Goal: Ask a question: Seek information or help from site administrators or community

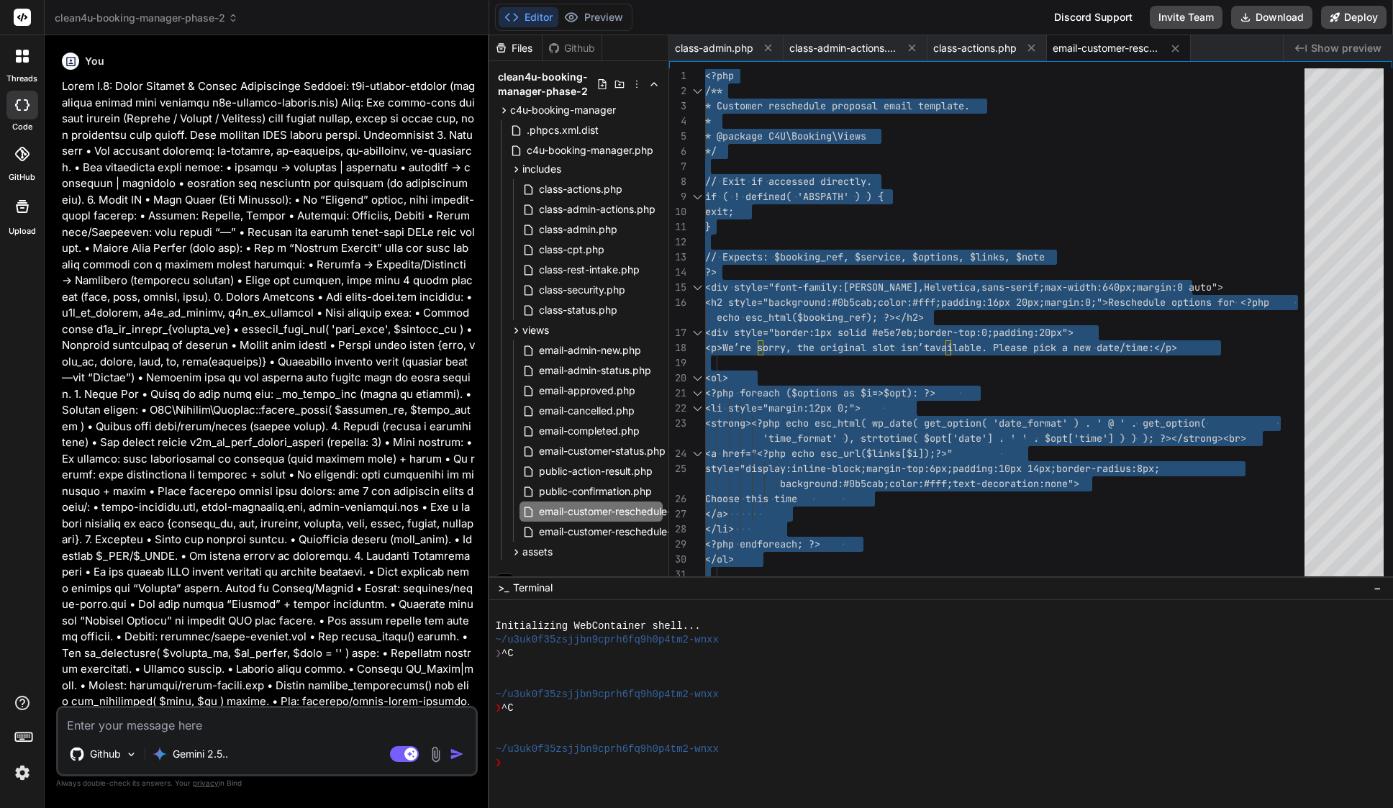
scroll to position [15, 0]
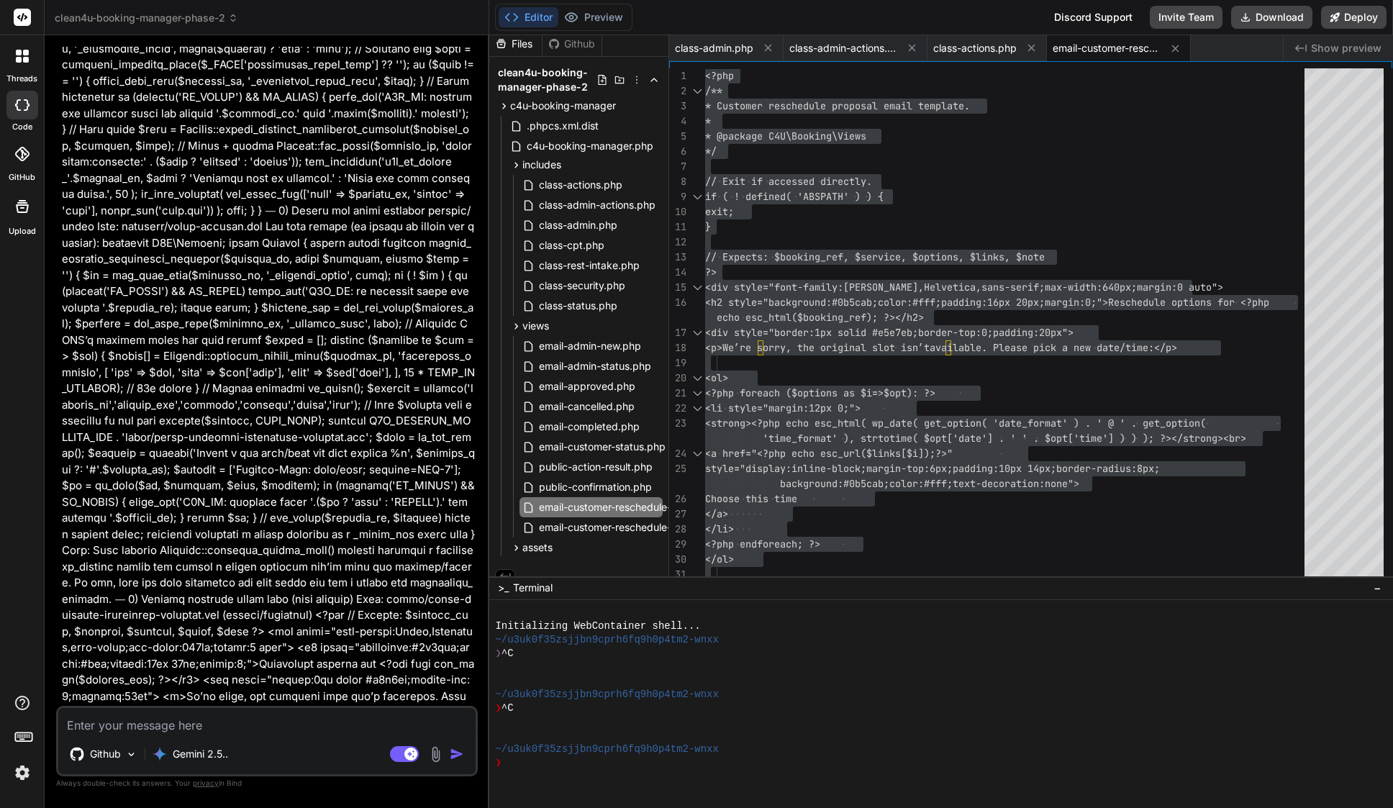
click at [157, 13] on span "clean4u-booking-manager-phase-2" at bounding box center [146, 18] width 183 height 14
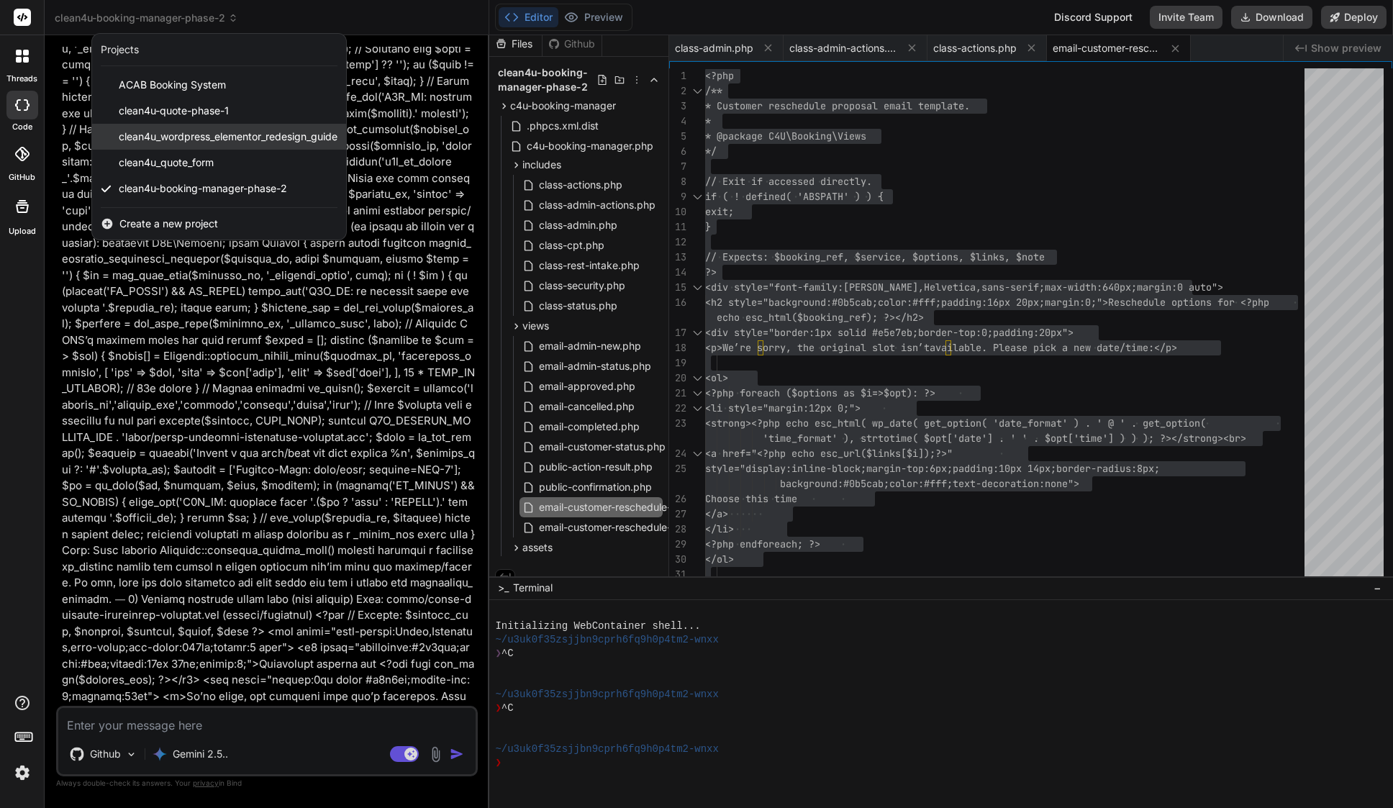
click at [199, 145] on div "clean4u_wordpress_elementor_redesign_guide" at bounding box center [219, 137] width 254 height 26
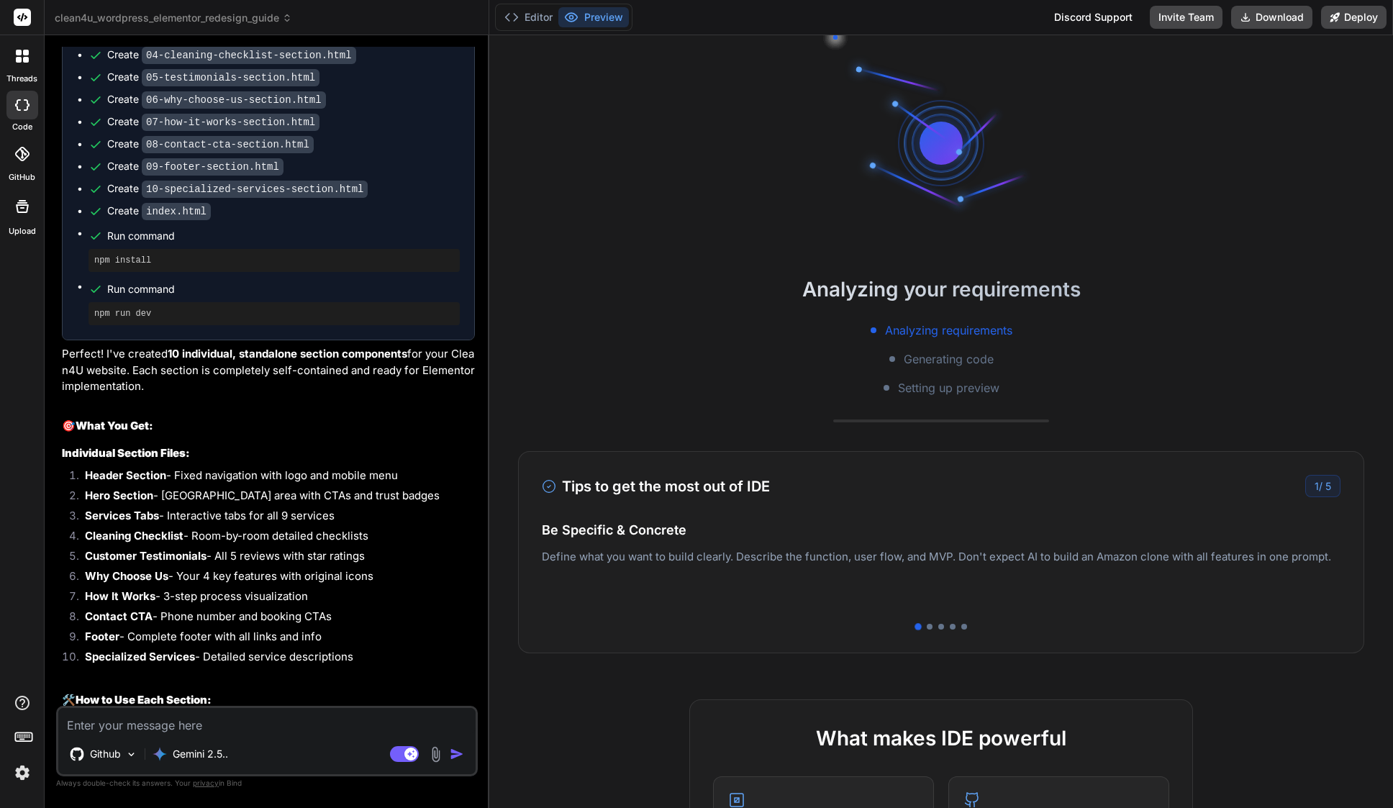
scroll to position [96, 0]
click at [163, 729] on textarea at bounding box center [266, 721] width 417 height 26
click at [131, 752] on img at bounding box center [131, 754] width 12 height 12
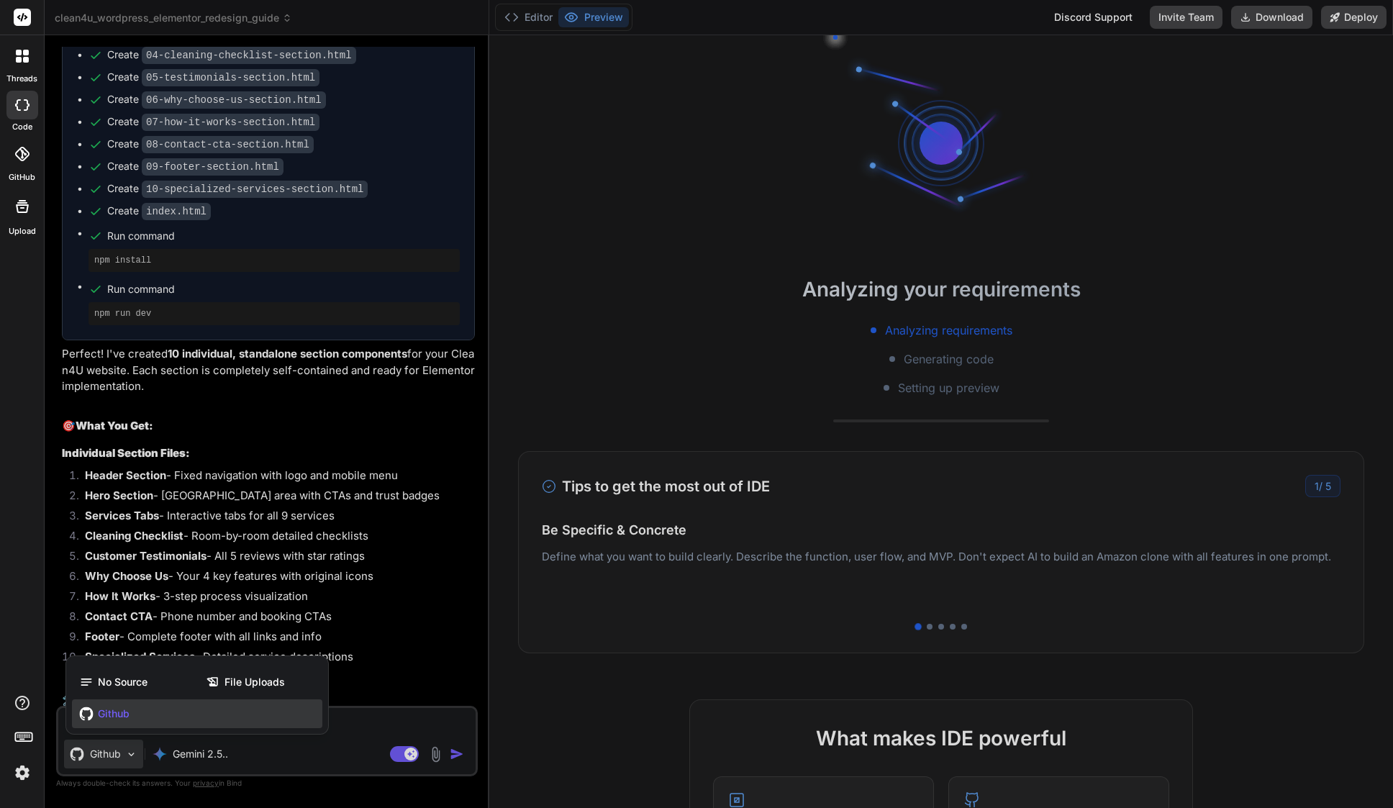
click at [124, 712] on span "Github" at bounding box center [114, 714] width 32 height 14
type textarea "x"
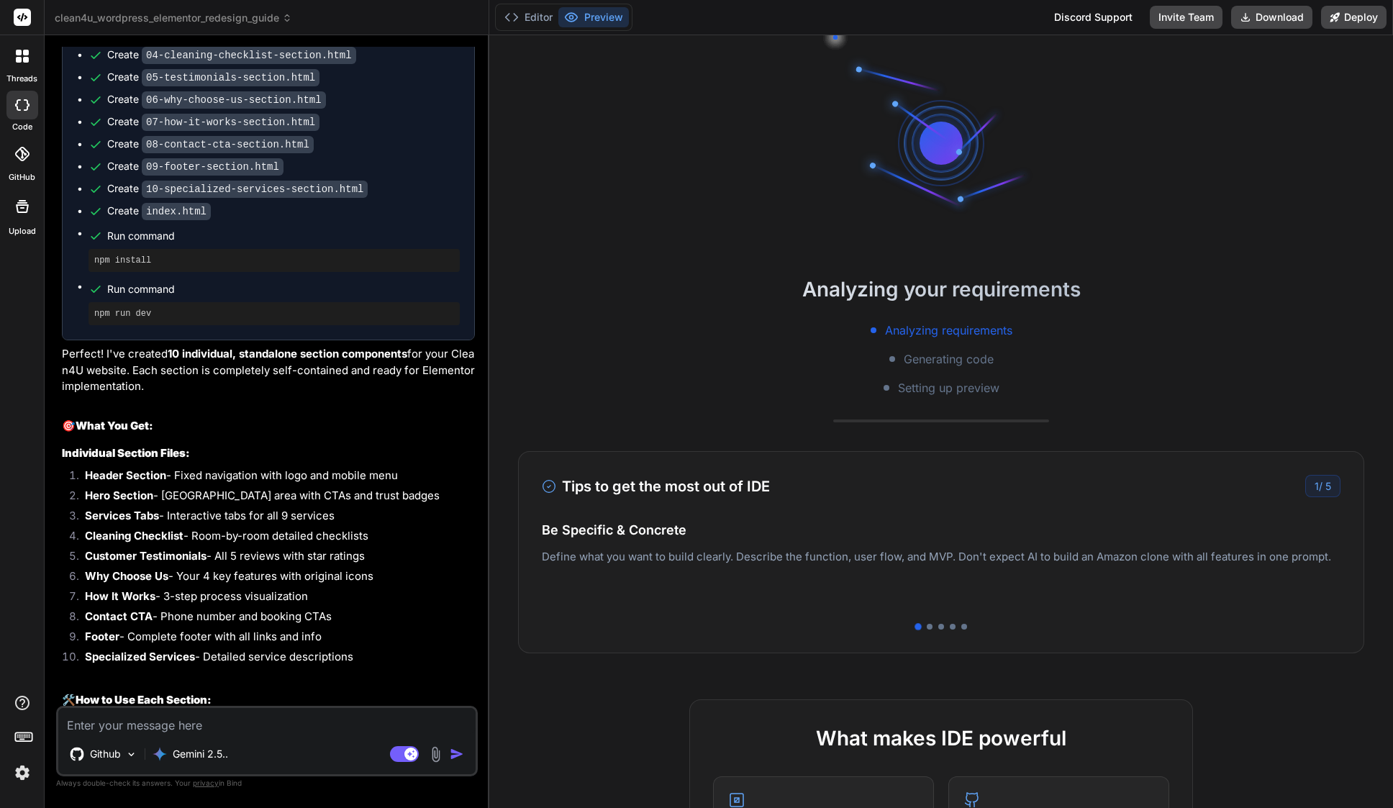
click at [278, 723] on textarea at bounding box center [266, 721] width 417 height 26
type textarea "e"
type textarea "x"
type textarea "ex"
type textarea "x"
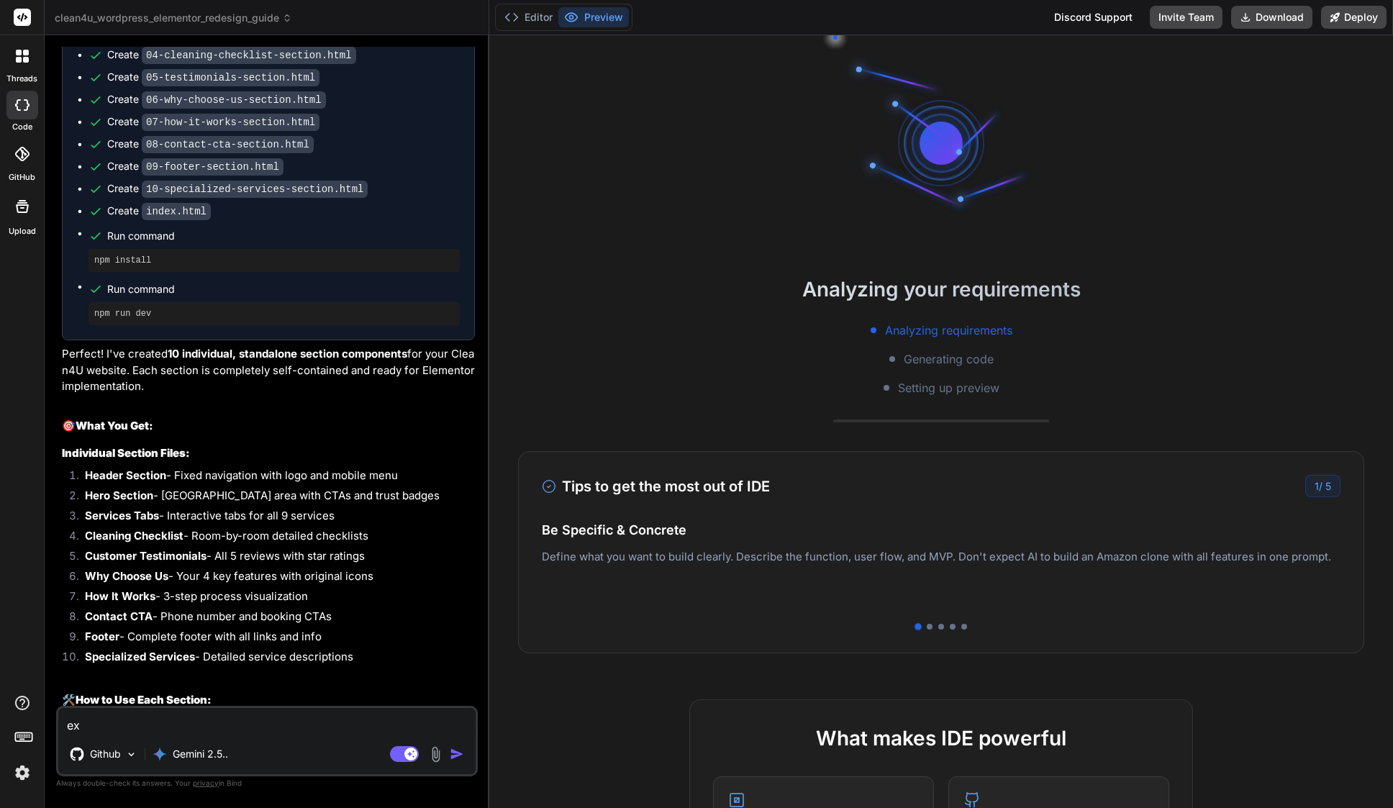
type textarea "exp"
type textarea "x"
type textarea "expl"
type textarea "x"
type textarea "expla"
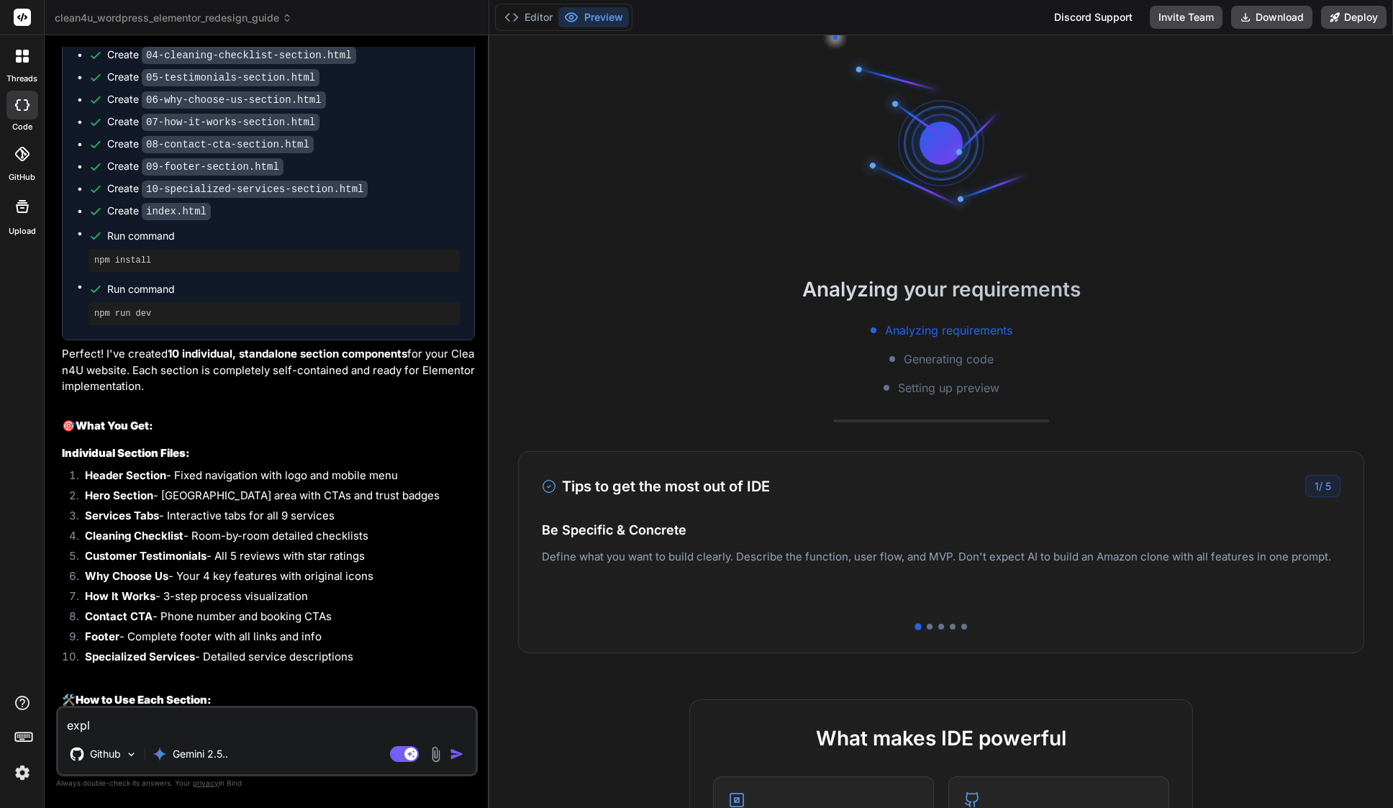
type textarea "x"
type textarea "explai"
type textarea "x"
type textarea "explain"
type textarea "x"
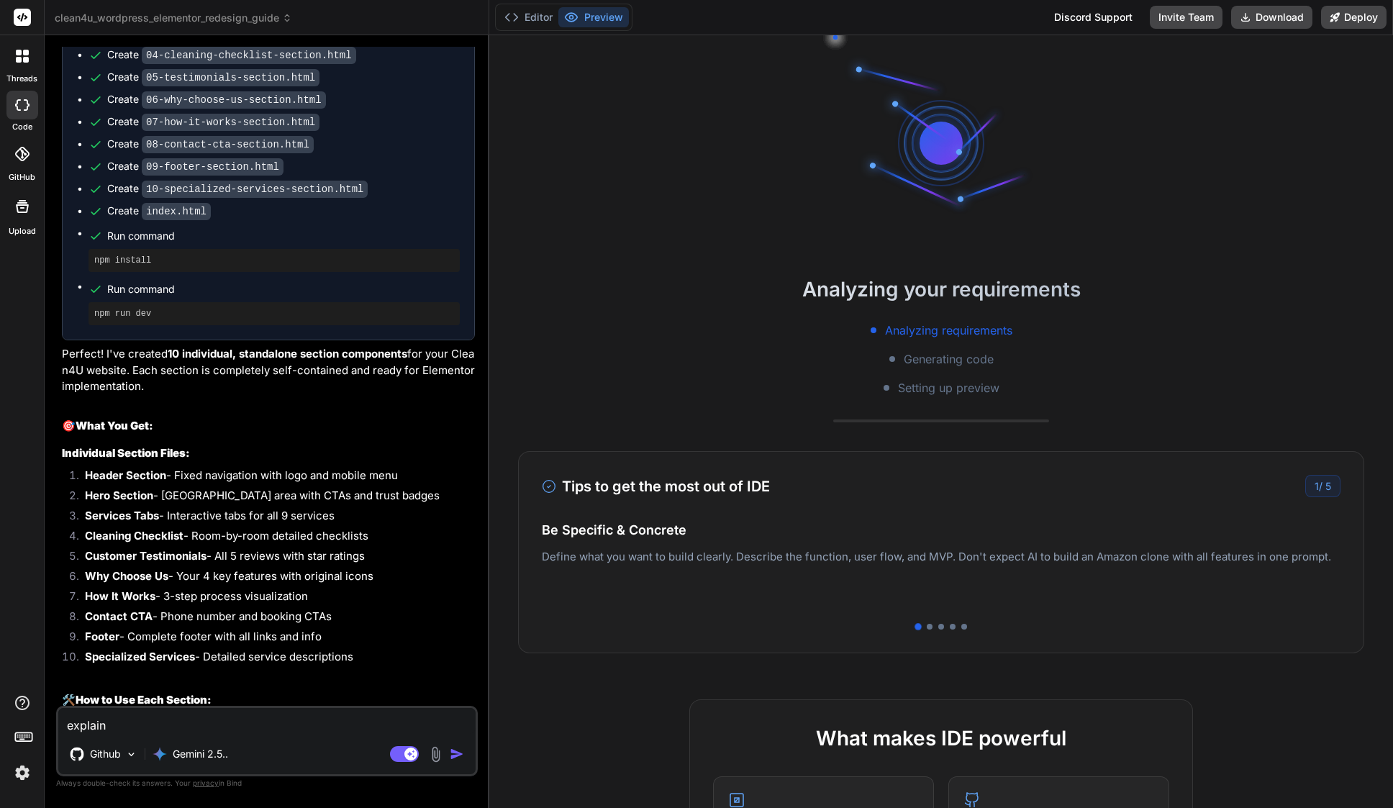
type textarea "explain"
type textarea "x"
type textarea "explain m"
type textarea "x"
type textarea "explain me"
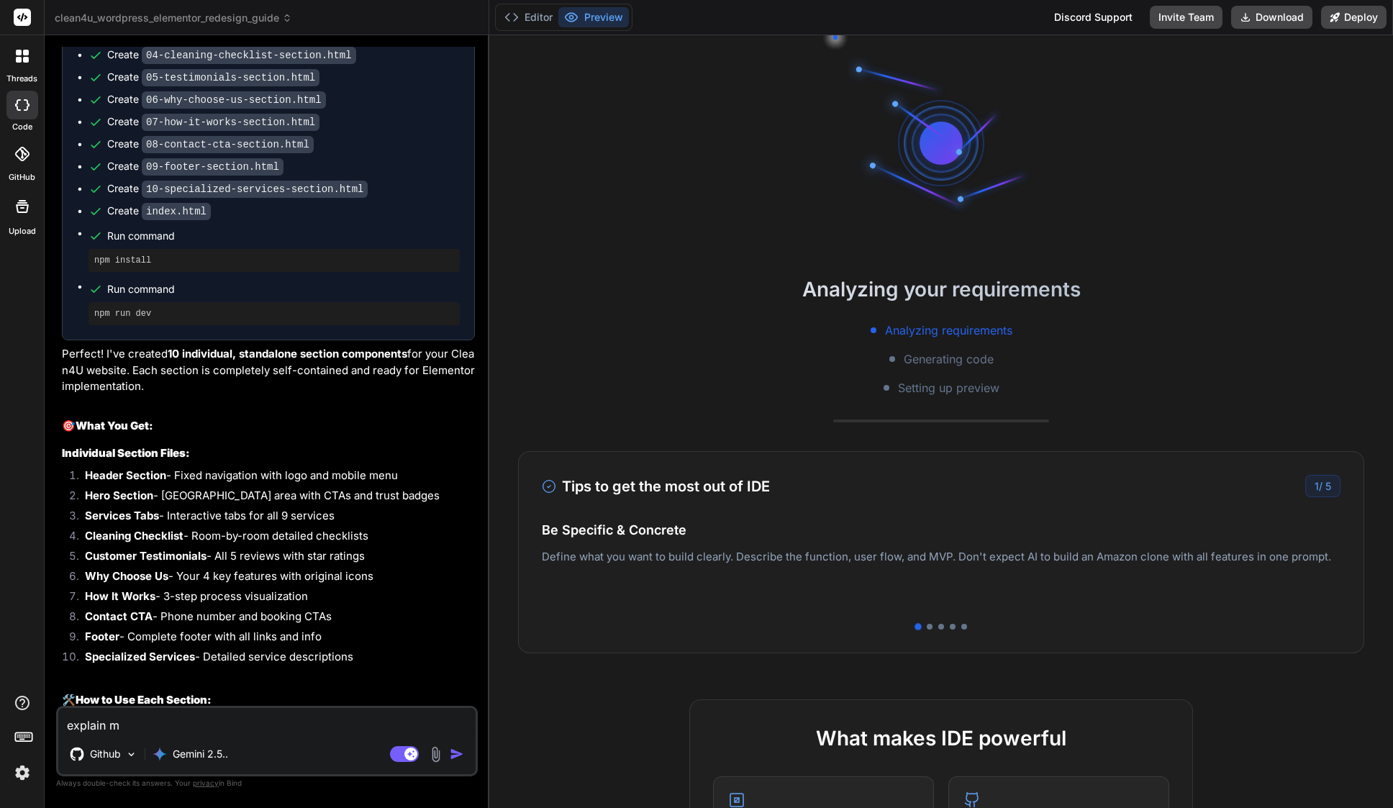
type textarea "x"
type textarea "explain me"
type textarea "x"
type textarea "explain me h"
type textarea "x"
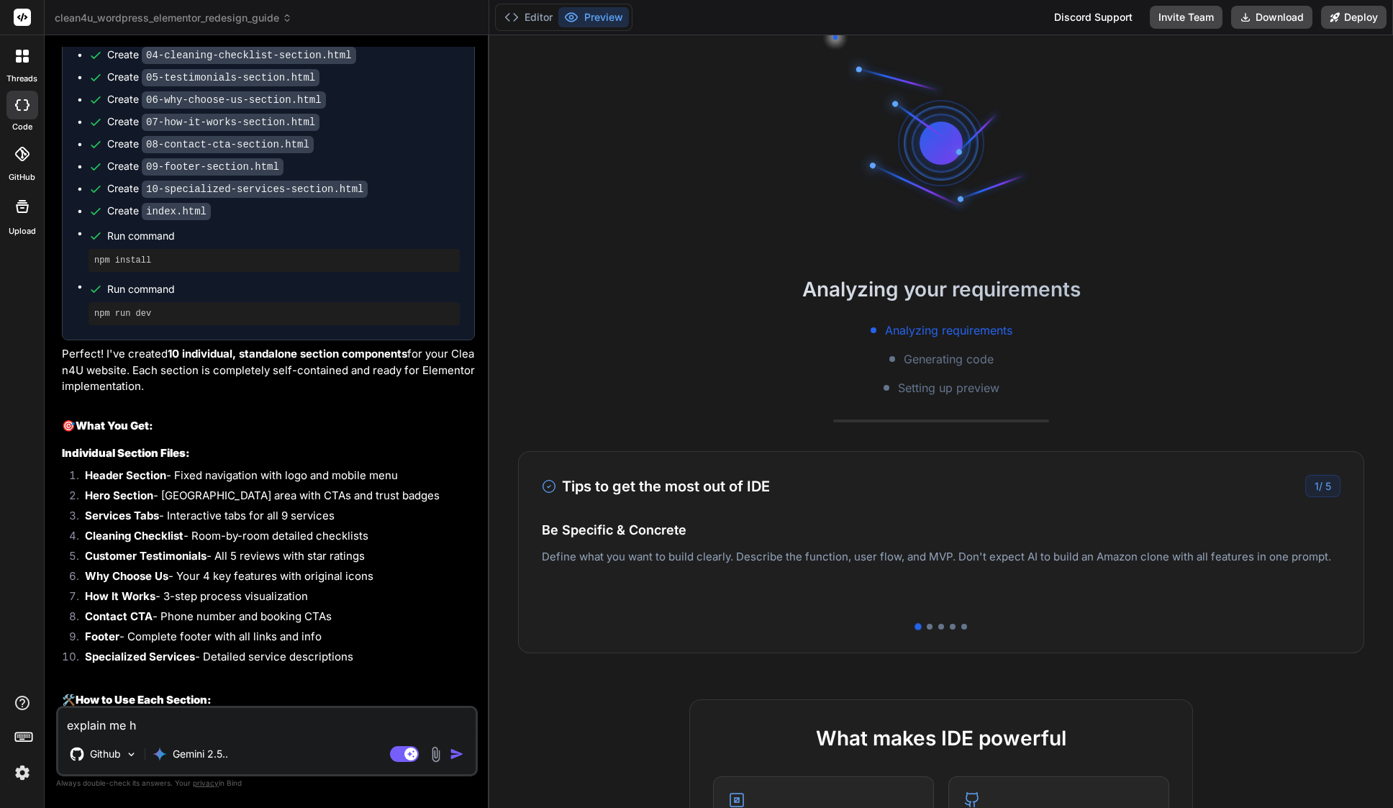
type textarea "explain me ho"
type textarea "x"
type textarea "explain me how"
type textarea "x"
type textarea "explain me how"
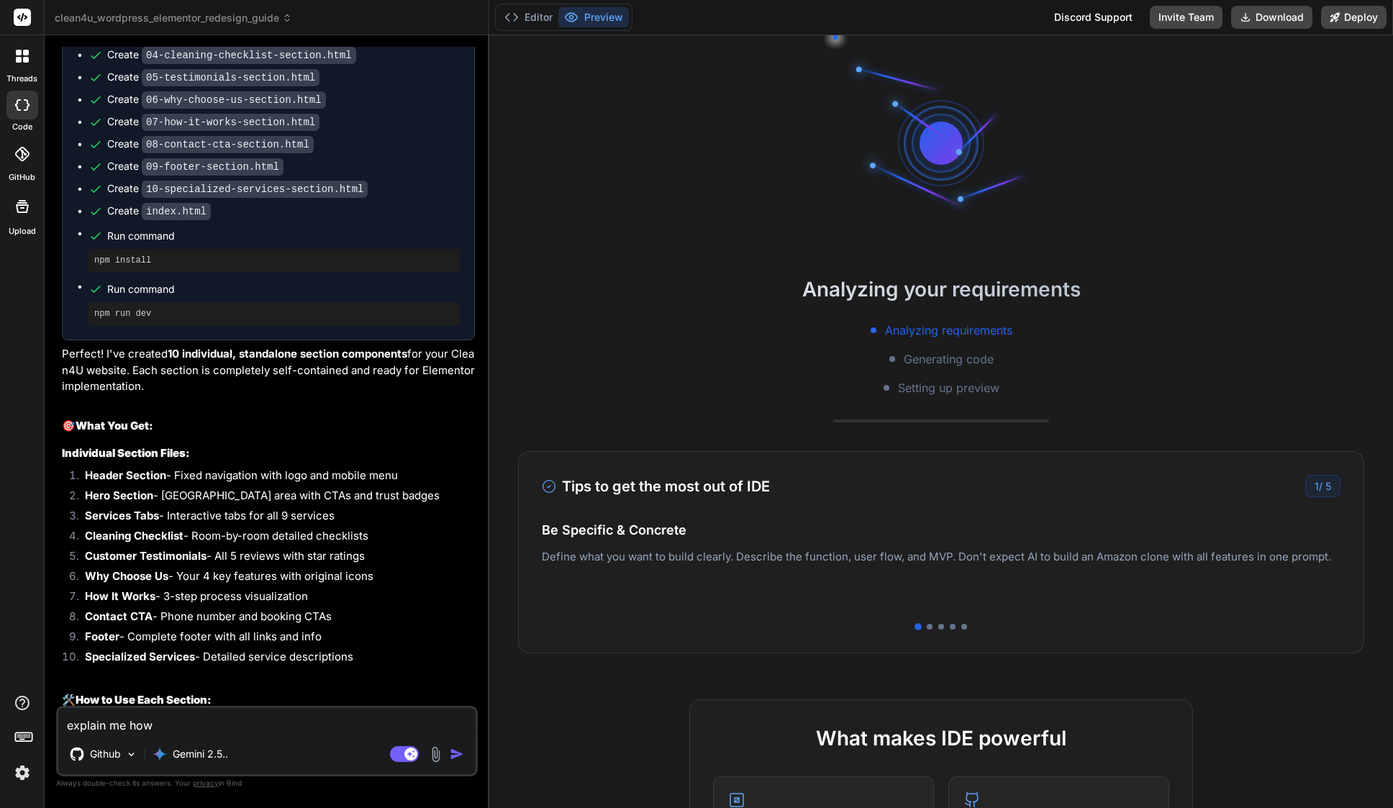
type textarea "x"
type textarea "explain me how w"
type textarea "x"
type textarea "explain me how wo"
type textarea "x"
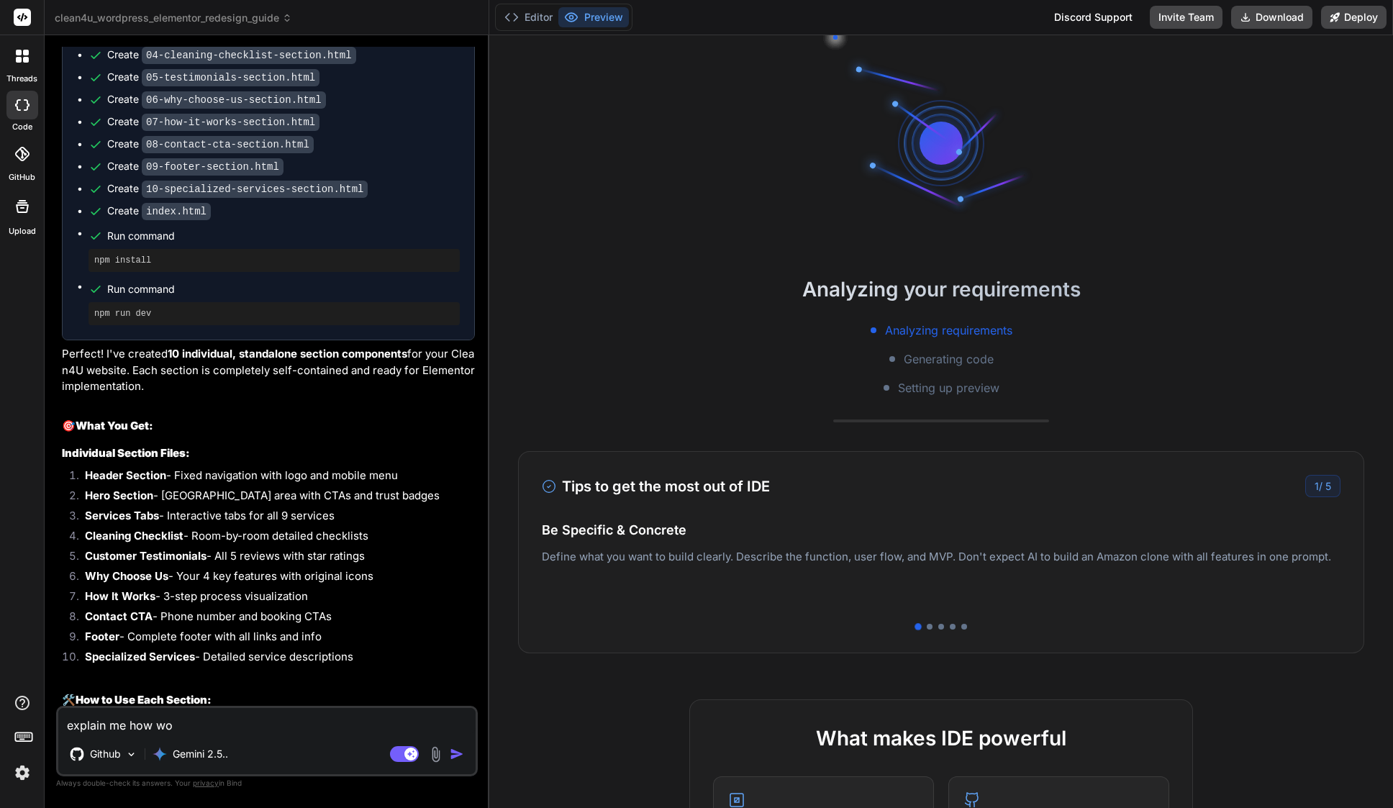
type textarea "explain me how wor"
type textarea "x"
type textarea "explain me how work"
type textarea "x"
type textarea "explain me how works"
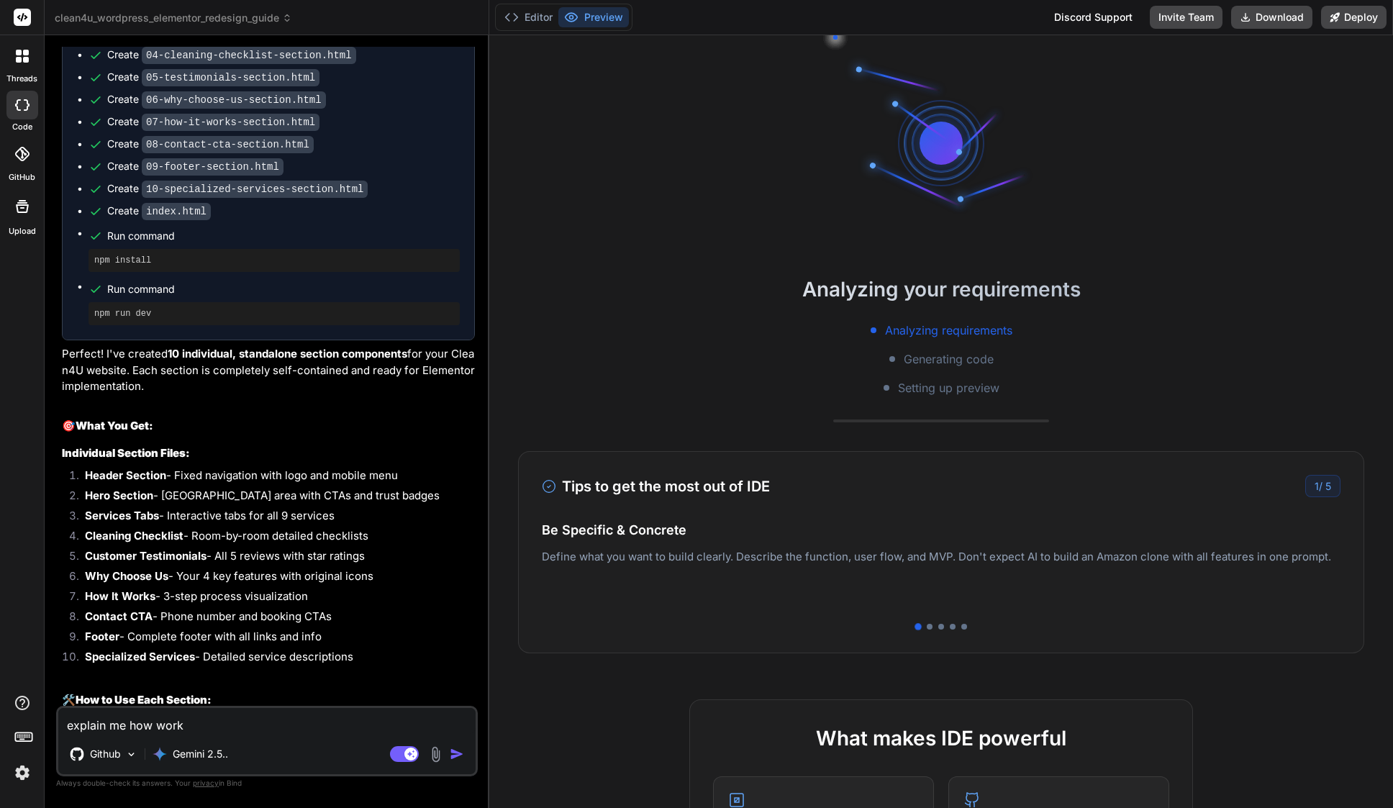
type textarea "x"
type textarea "explain me how works"
type textarea "x"
type textarea "explain me how works q"
type textarea "x"
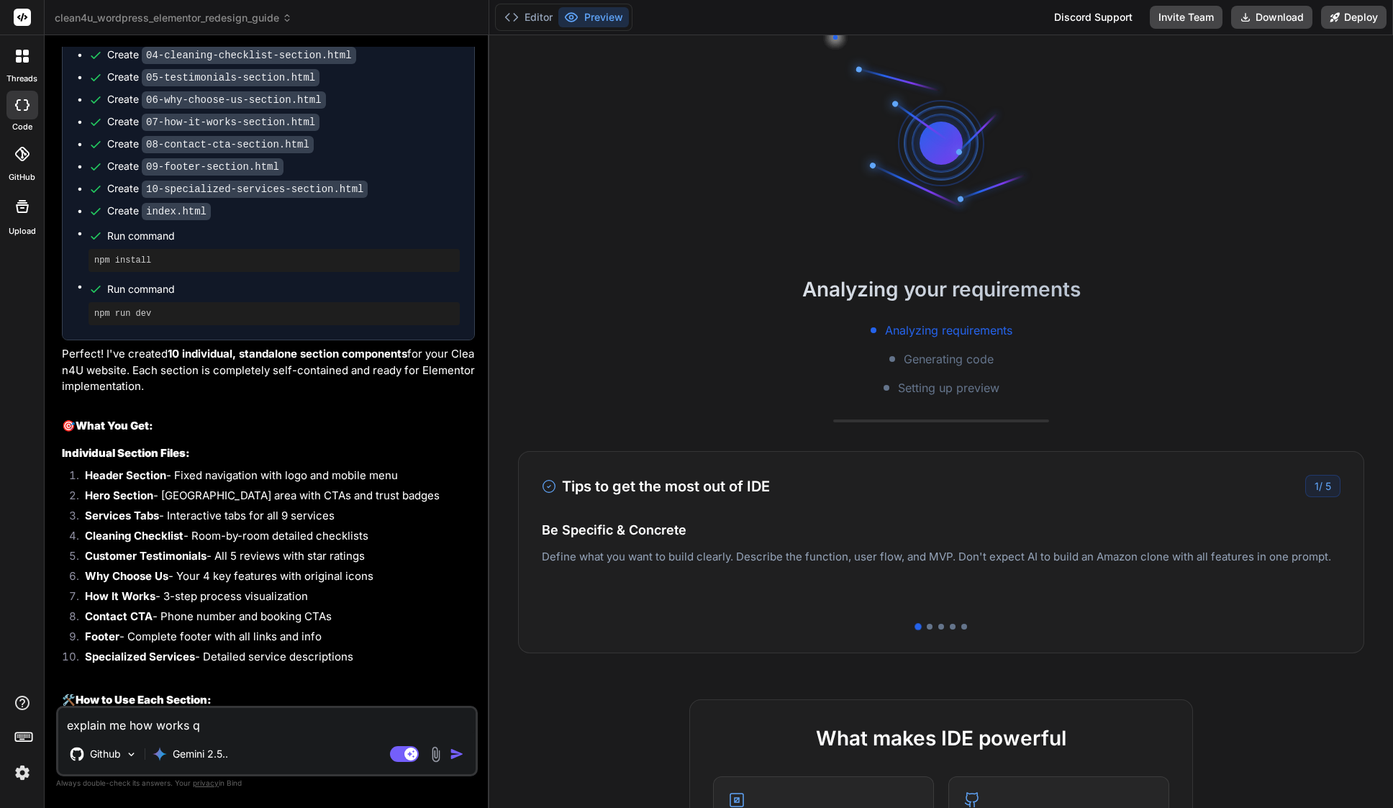
type textarea "explain me how works qu"
type textarea "x"
type textarea "explain me how works quo"
type textarea "x"
type textarea "explain me how works quot"
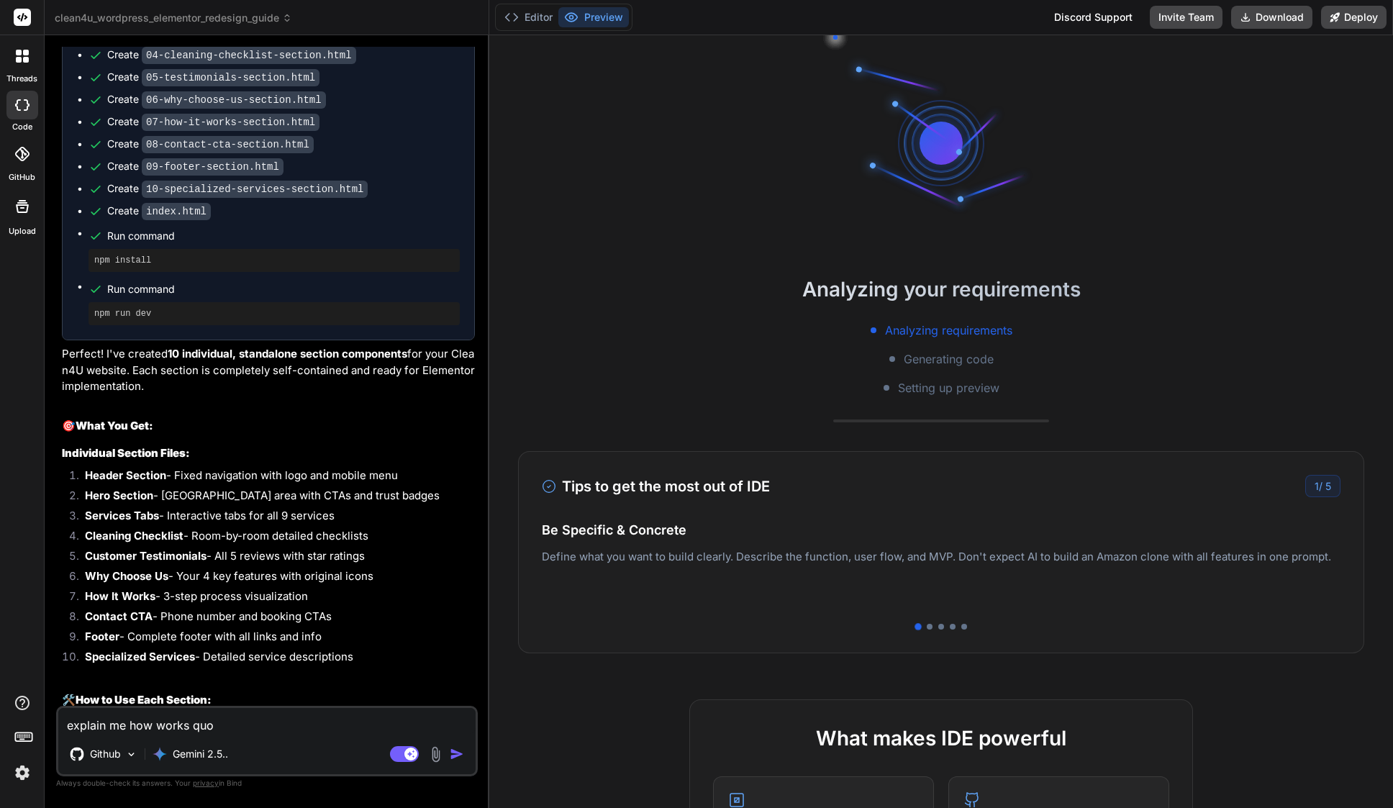
type textarea "x"
type textarea "explain me how works quote"
type textarea "x"
type textarea "explain me how works quote."
type textarea "x"
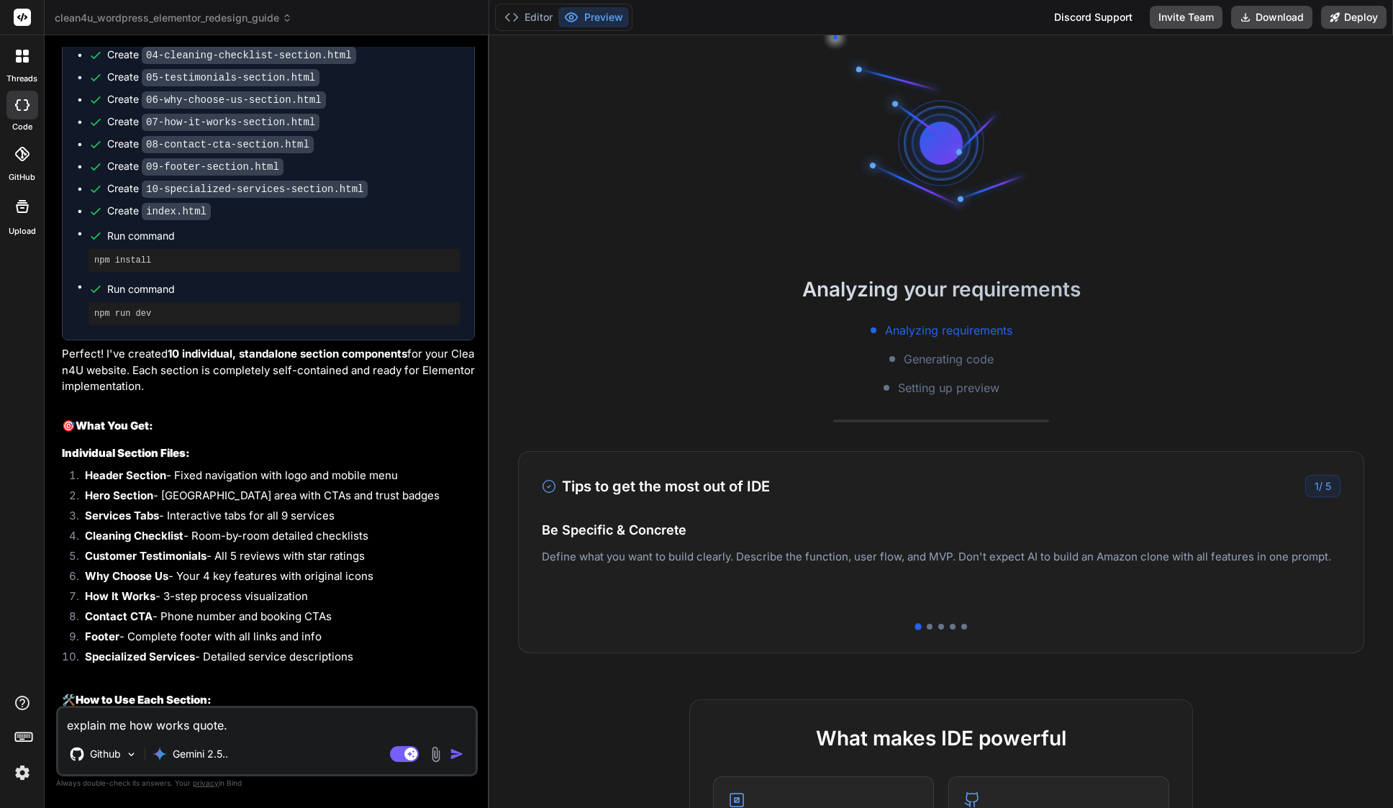
type textarea "explain me how works quote.j"
type textarea "x"
type textarea "explain me how works quote.js"
type textarea "x"
type textarea "explain me how works quote.js"
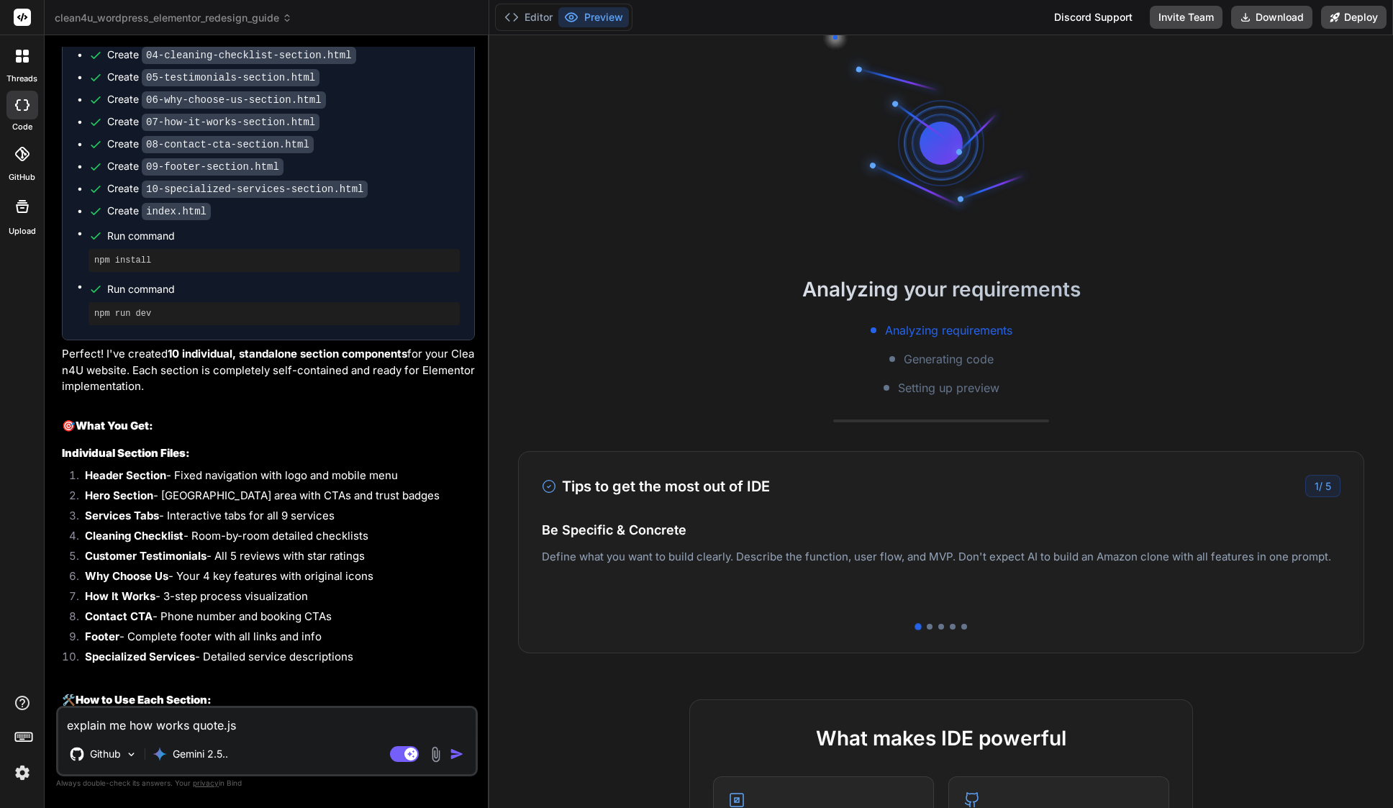
type textarea "x"
type textarea "explain me how works quote.js f"
type textarea "x"
type textarea "explain me how works quote.js fi"
type textarea "x"
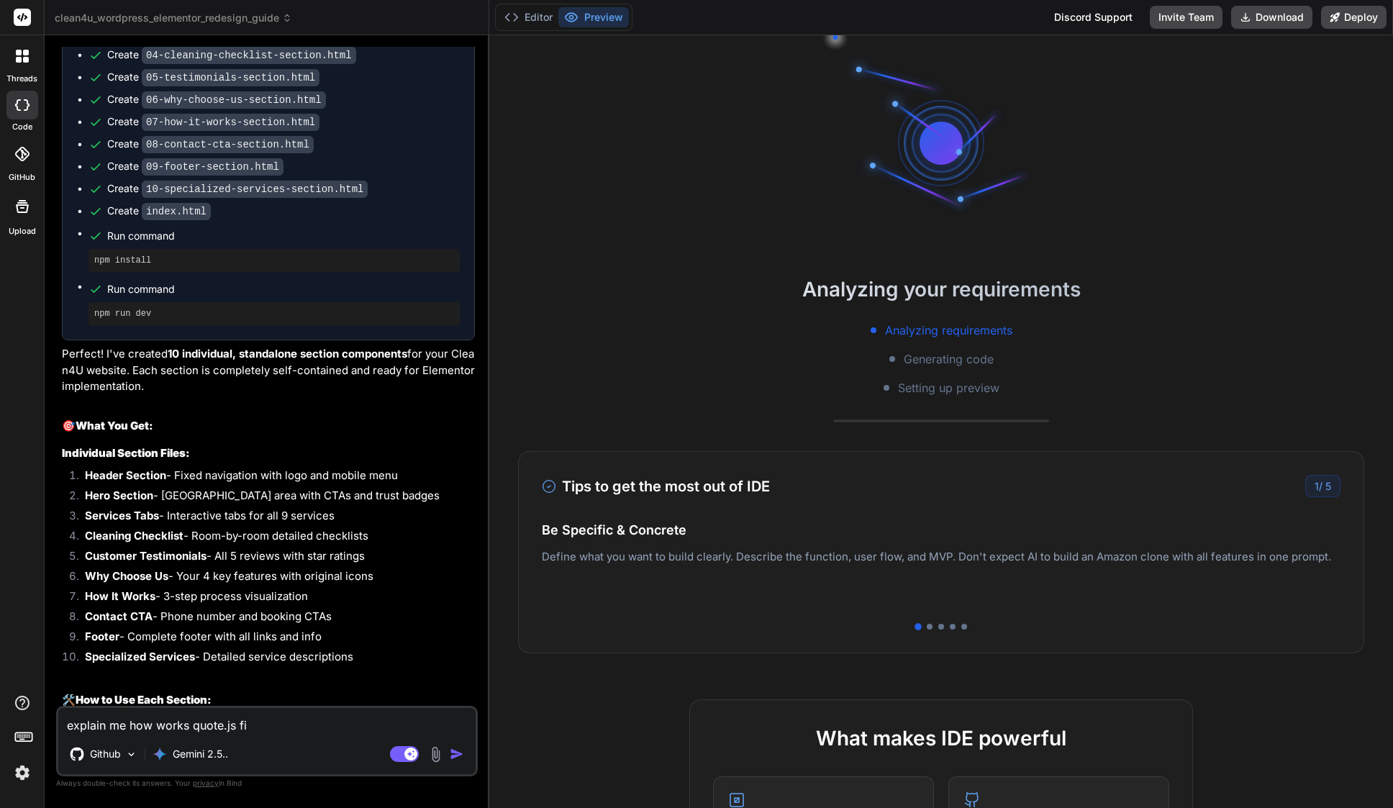
type textarea "explain me how works quote.js fil"
type textarea "x"
type textarea "explain me how works quote.js file"
type textarea "x"
type textarea "explain me how works quote.js file"
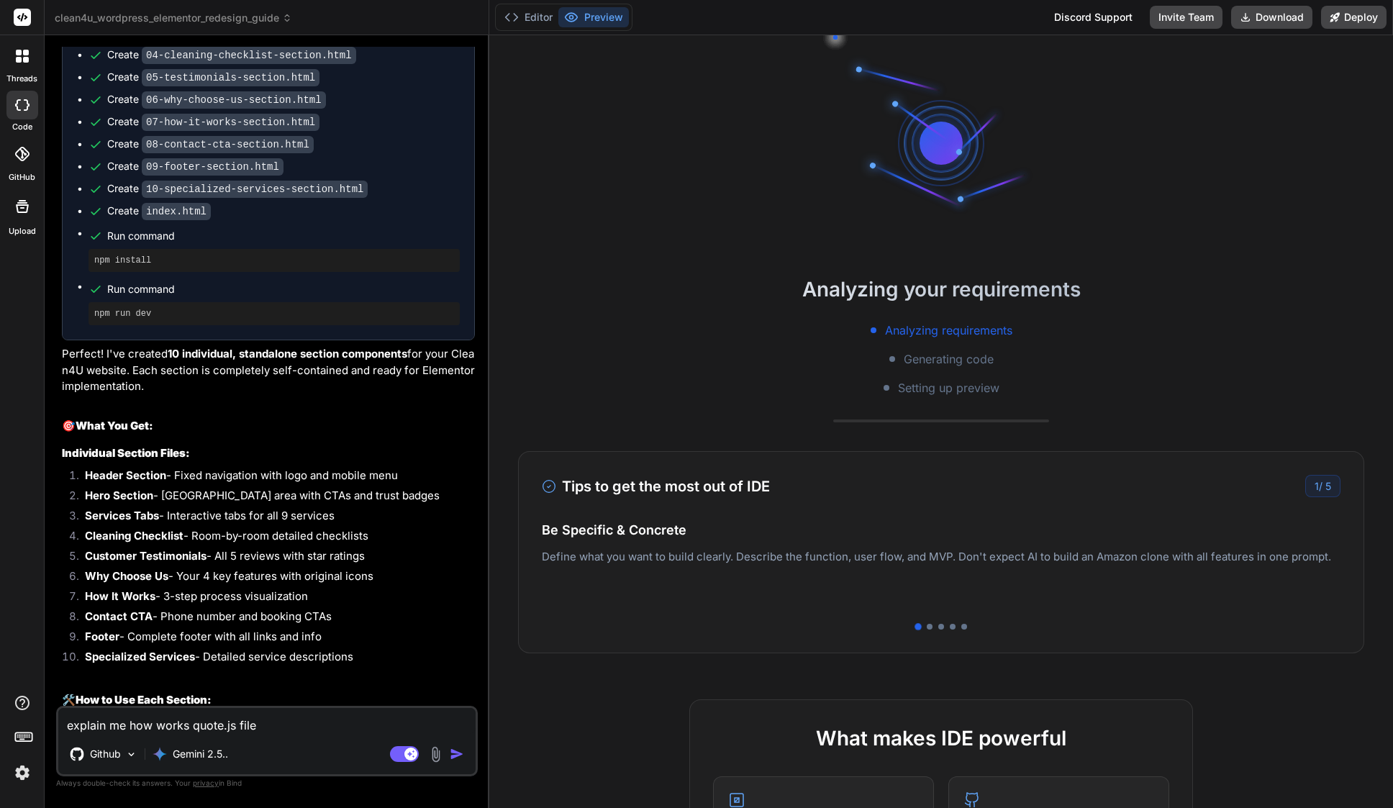
type textarea "x"
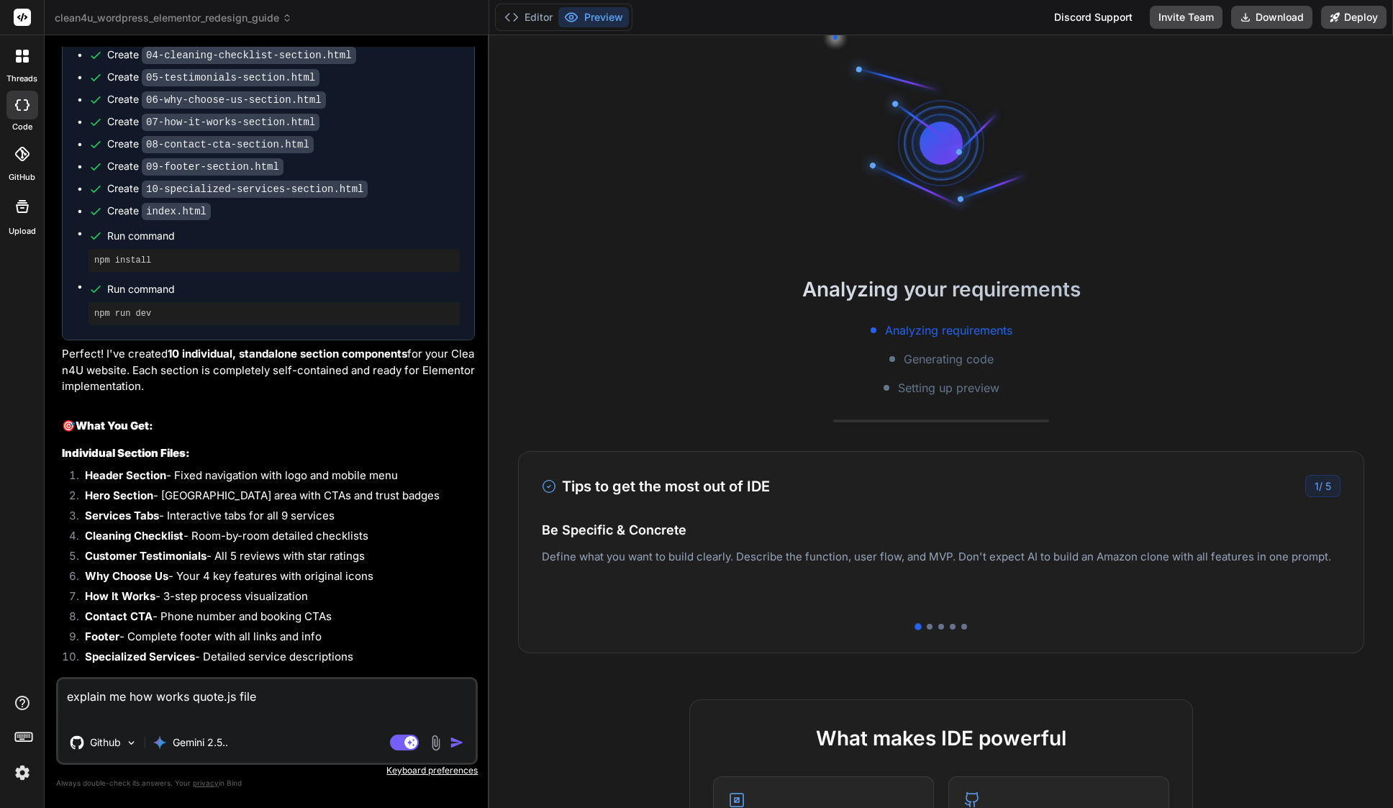
type textarea "explain me how works quote.js file w"
type textarea "x"
type textarea "explain me how works quote.js file wh"
type textarea "x"
type textarea "explain me how works quote.js file wha"
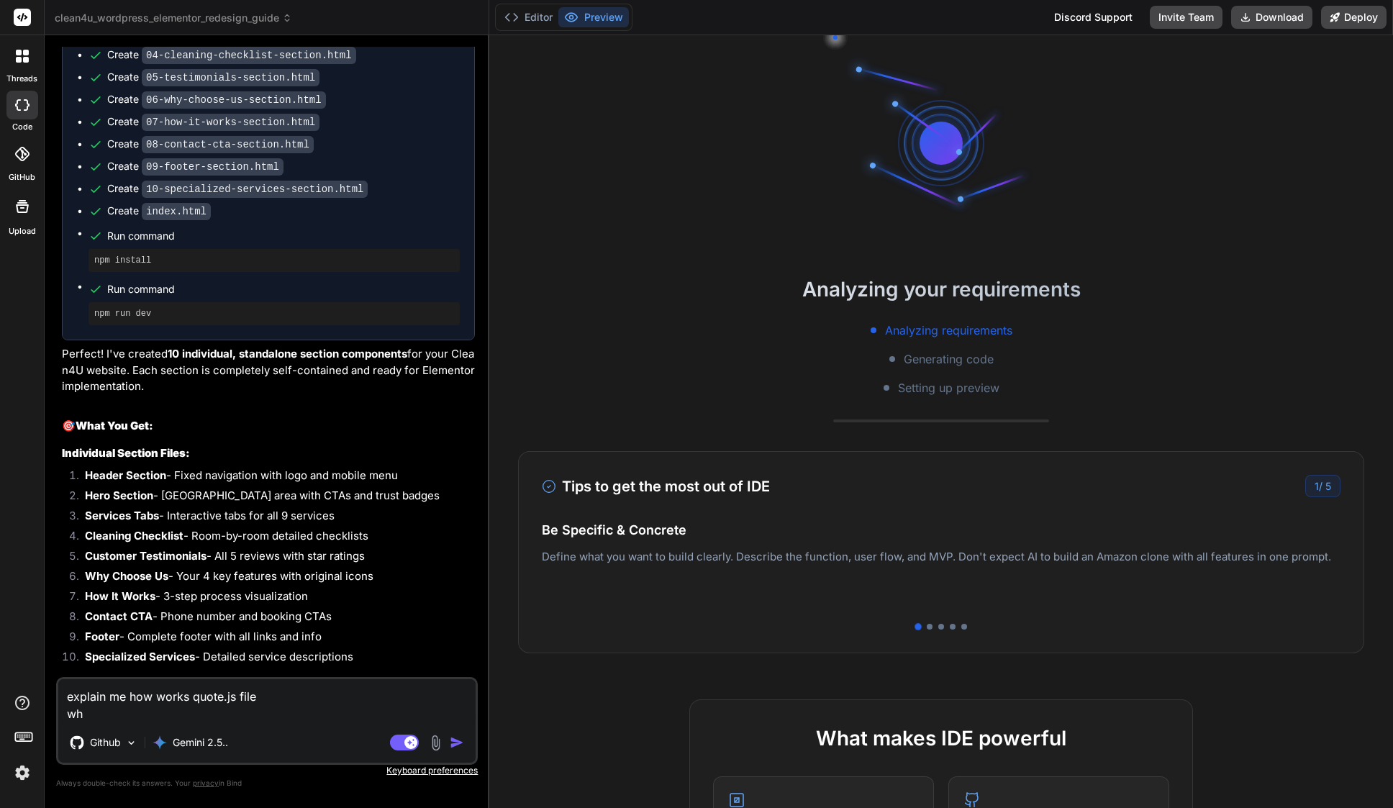
type textarea "x"
type textarea "explain me how works quote.js file what"
type textarea "x"
type textarea "explain me how works quote.js file what"
type textarea "x"
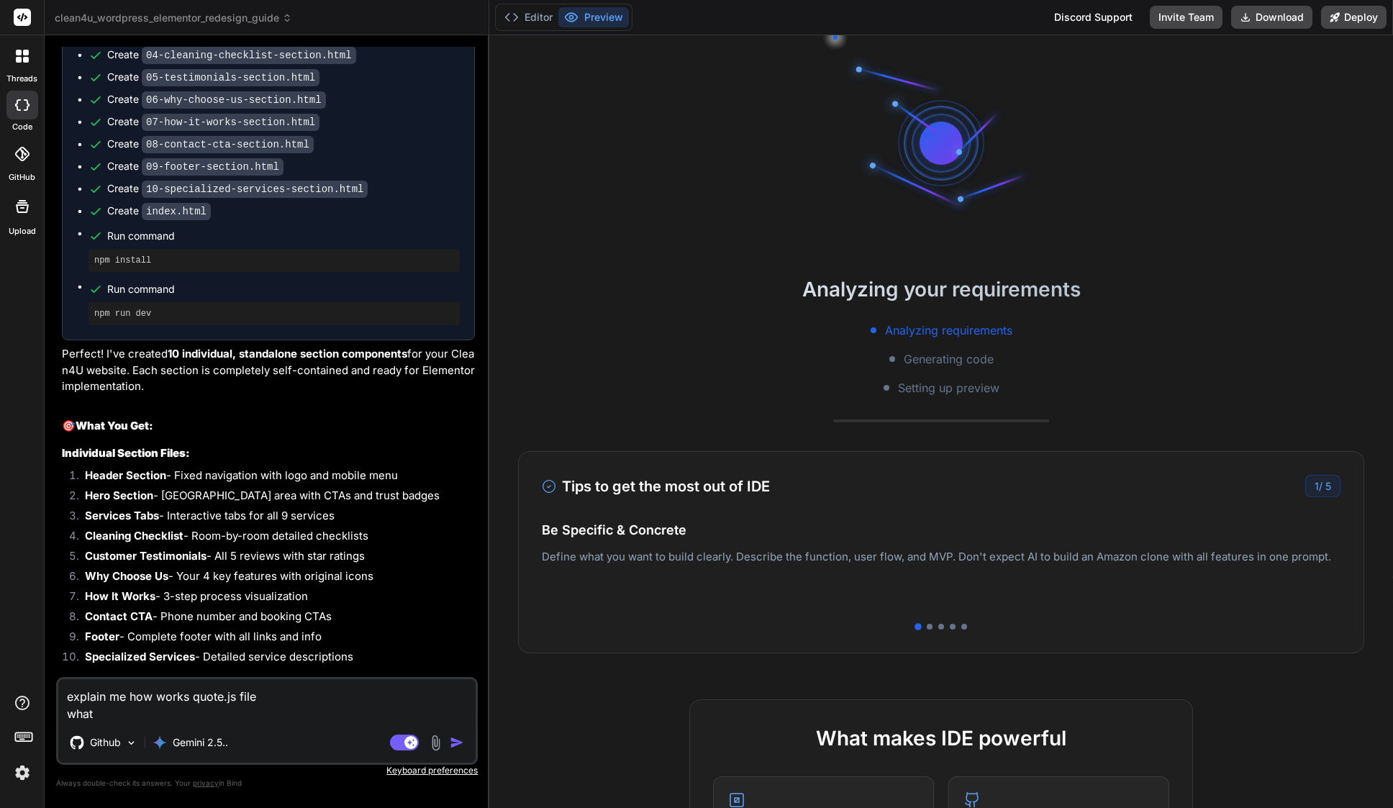
type textarea "explain me how works quote.js file what s"
type textarea "x"
type textarea "explain me how works quote.js file what se"
type textarea "x"
type textarea "explain me how works quote.js file what ser"
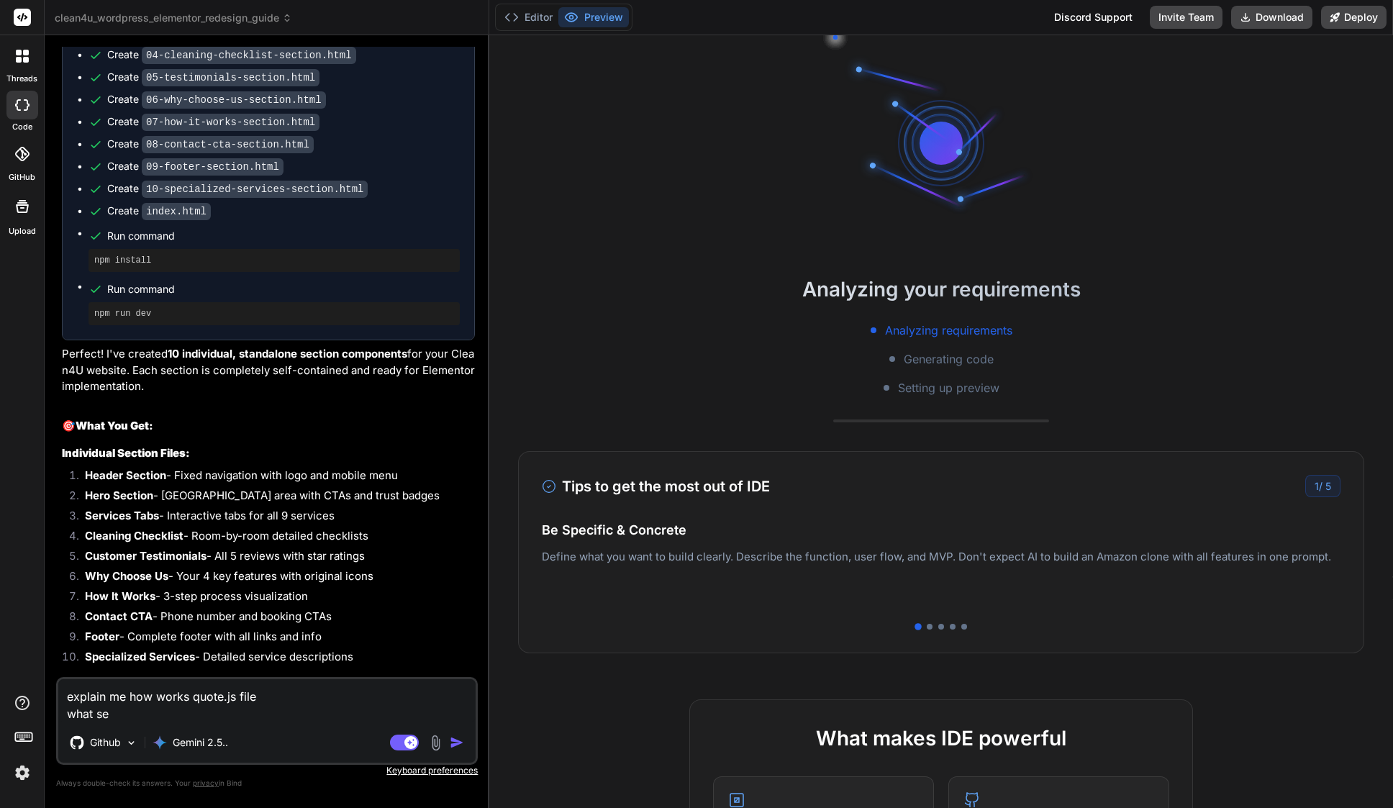
type textarea "x"
type textarea "explain me how works quote.js file what serv"
type textarea "x"
type textarea "explain me how works quote.js file what servi"
type textarea "x"
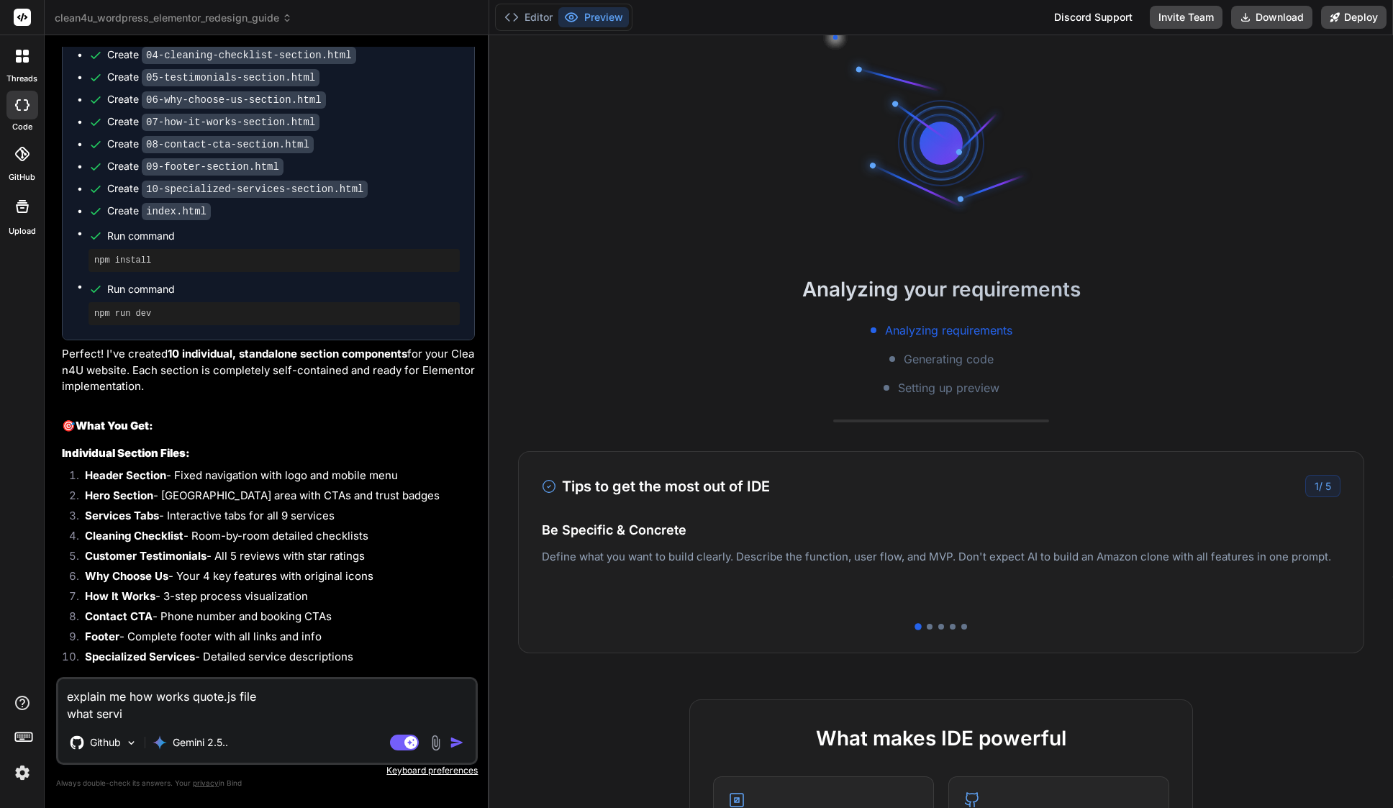
type textarea "explain me how works quote.js file what servic"
type textarea "x"
type textarea "explain me how works quote.js file what service"
type textarea "x"
type textarea "explain me how works quote.js file what services"
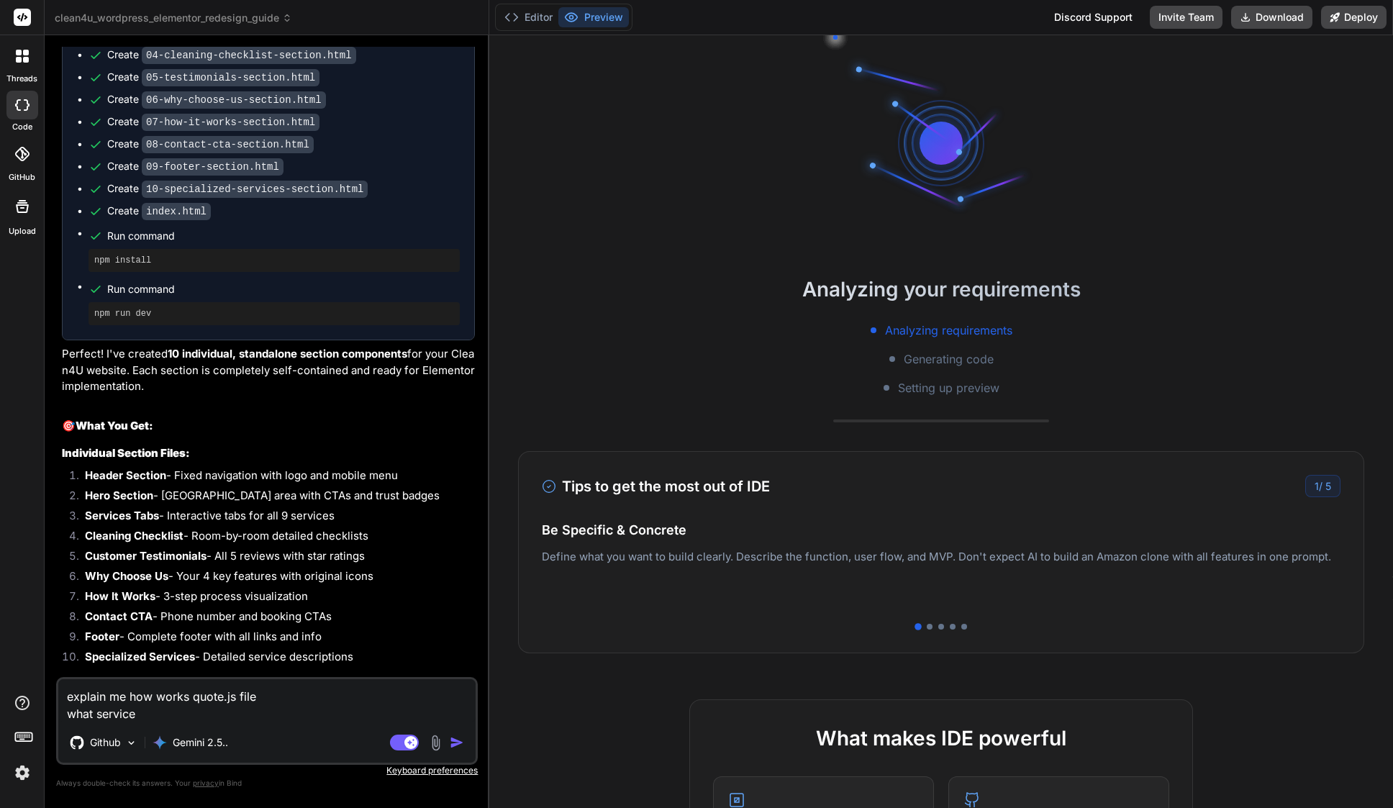
type textarea "x"
type textarea "explain me how works quote.js file what services"
type textarea "x"
type textarea "explain me how works quote.js file what services i"
type textarea "x"
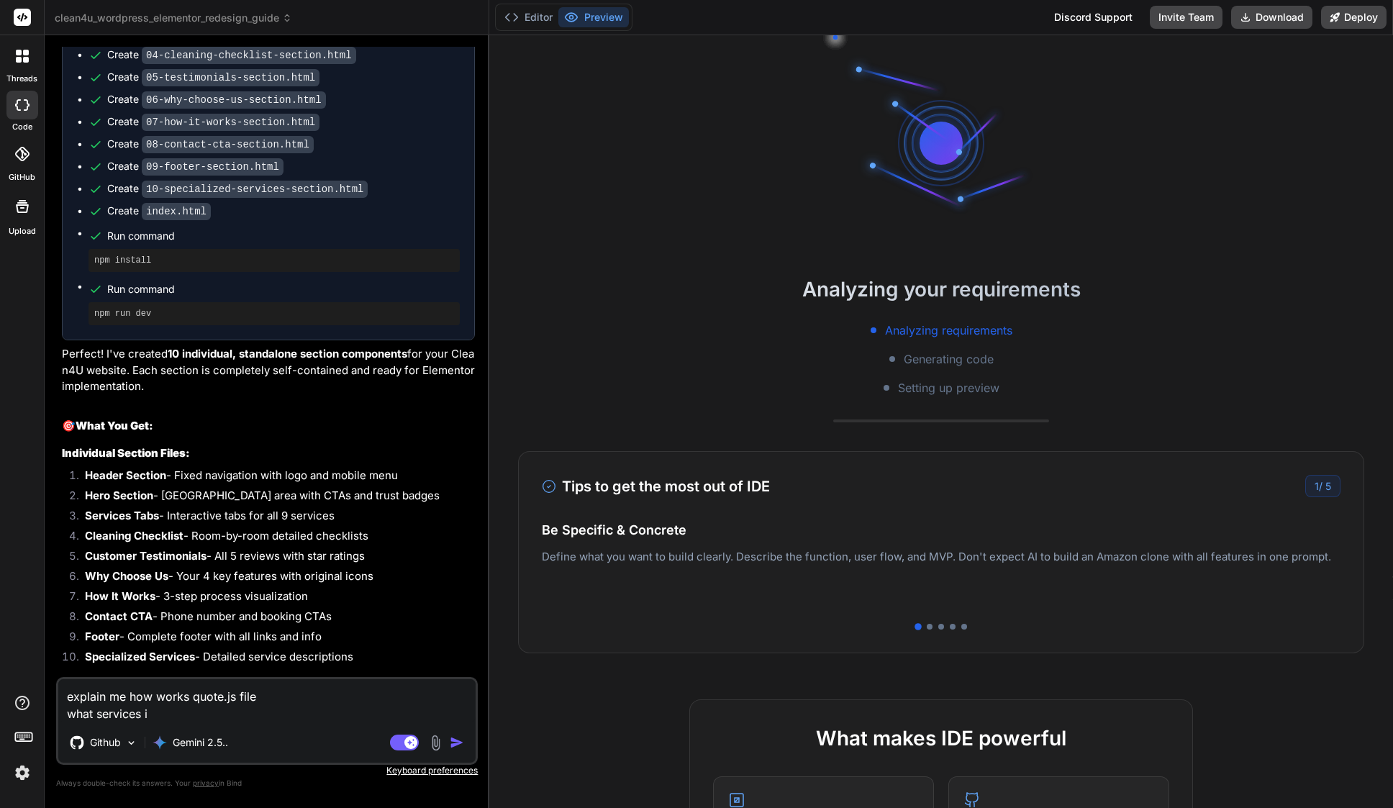
type textarea "explain me how works quote.js file what services in"
type textarea "x"
type textarea "explain me how works quote.js file what services inc"
type textarea "x"
type textarea "explain me how works quote.js file what services incl"
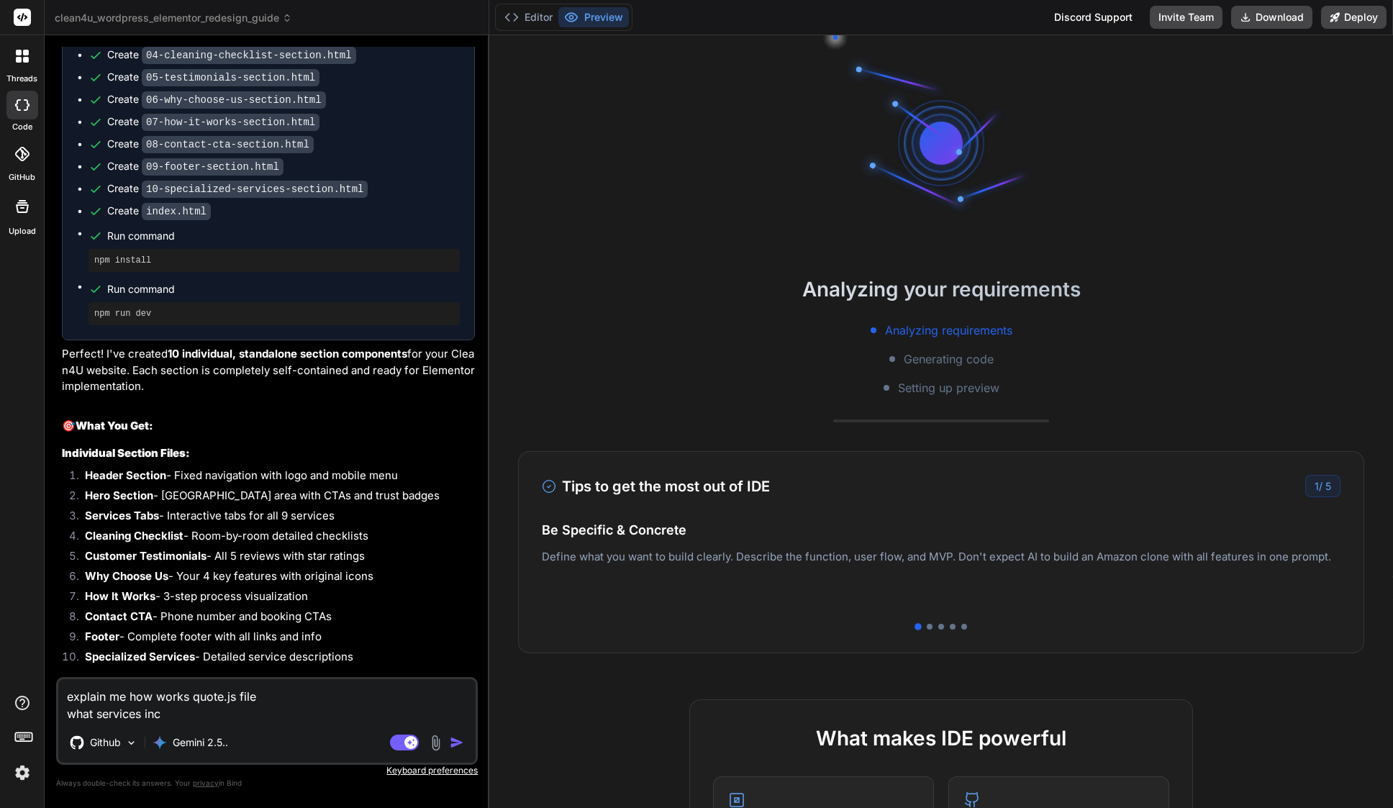
type textarea "x"
type textarea "explain me how works quote.js file what services inclu"
type textarea "x"
type textarea "explain me how works quote.js file what services includ"
type textarea "x"
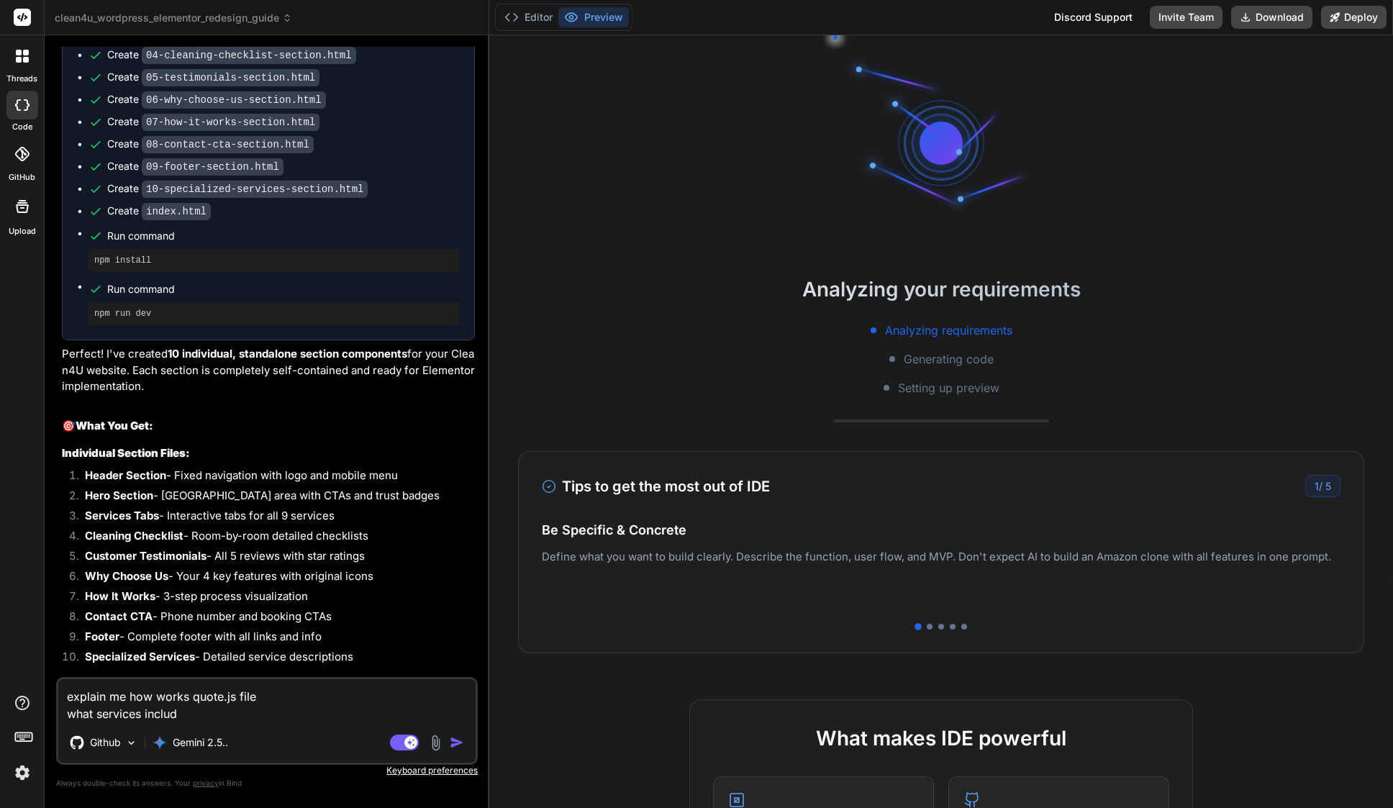
type textarea "explain me how works quote.js file what services include"
type textarea "x"
type textarea "explain me how works quote.js file what services includes"
type textarea "x"
type textarea "explain me how works quote.js file what services includes"
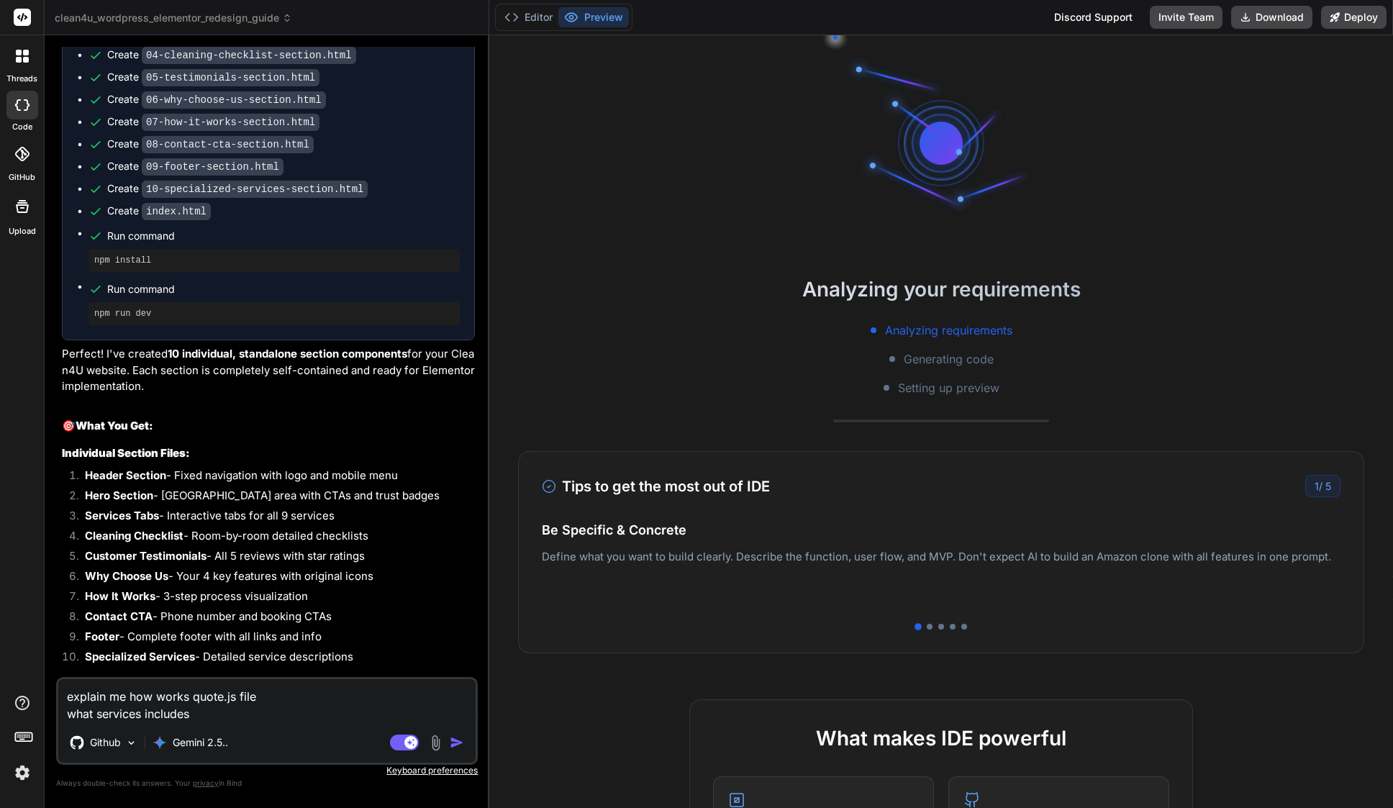
type textarea "x"
type textarea "explain me how works quote.js file what services includes p"
type textarea "x"
type textarea "explain me how works quote.js file what services includes pr"
type textarea "x"
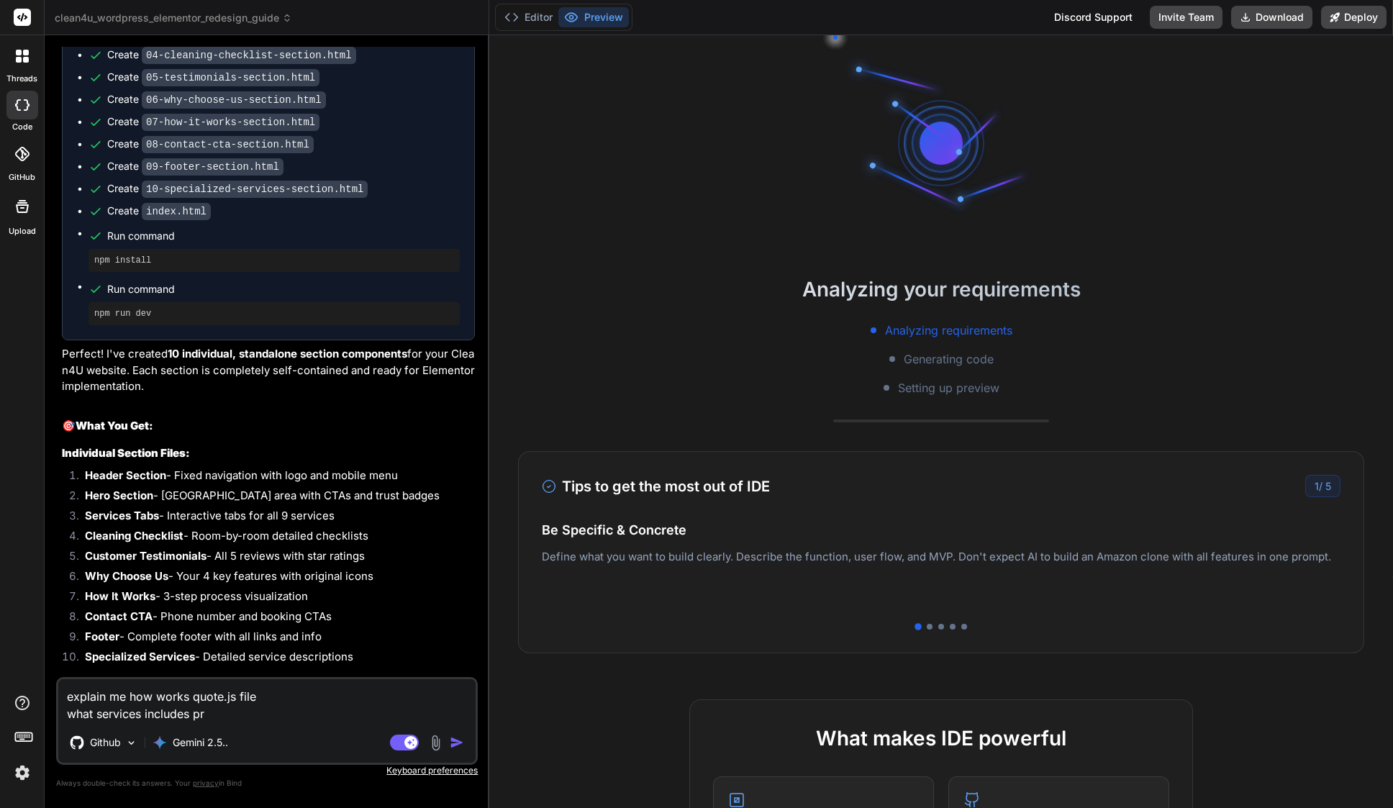
type textarea "explain me how works quote.js file what services includes pri"
type textarea "x"
type textarea "explain me how works quote.js file what services includes pric"
type textarea "x"
type textarea "explain me how works quote.js file what services includes price"
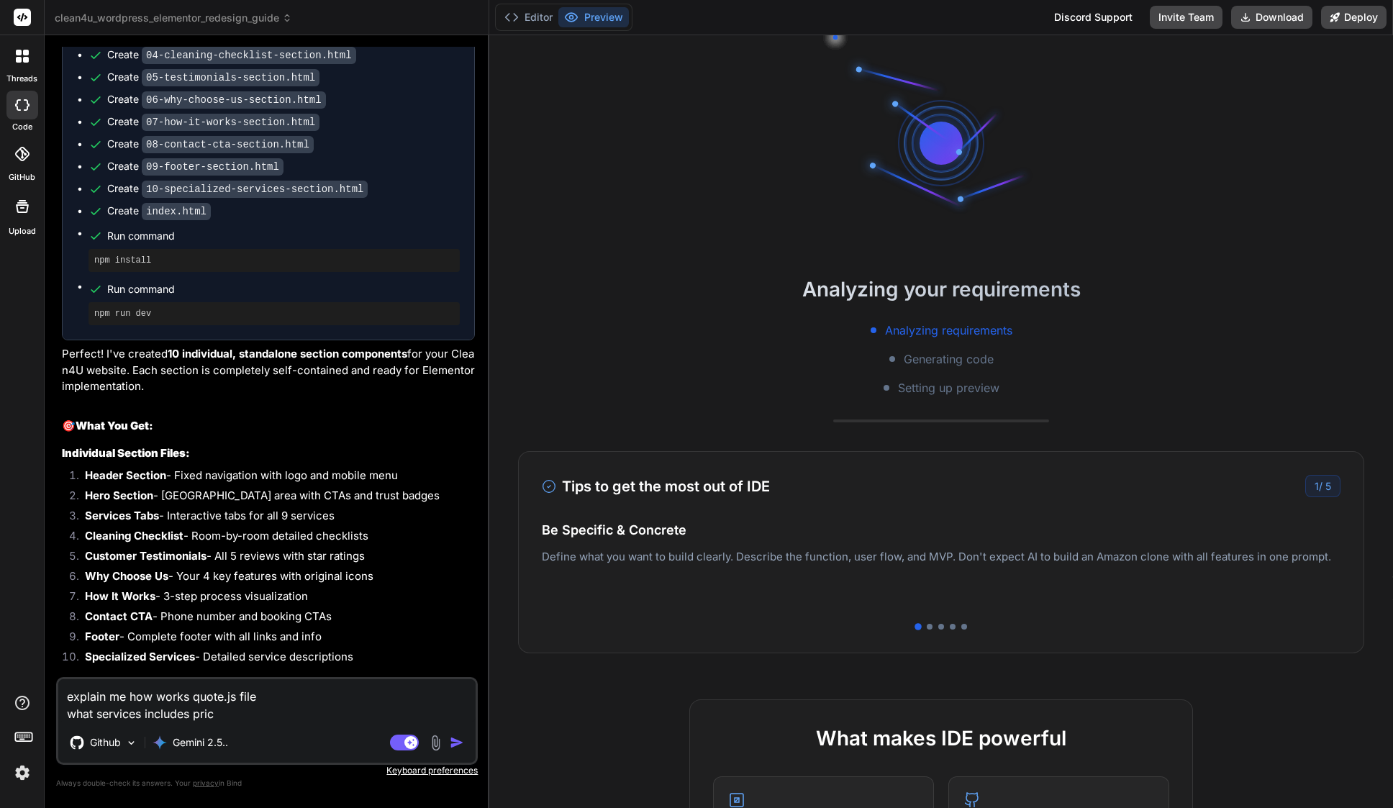
type textarea "x"
type textarea "explain me how works quote.js file what services includes prices"
type textarea "x"
type textarea "explain me how works quote.js file what services includes prices"
type textarea "x"
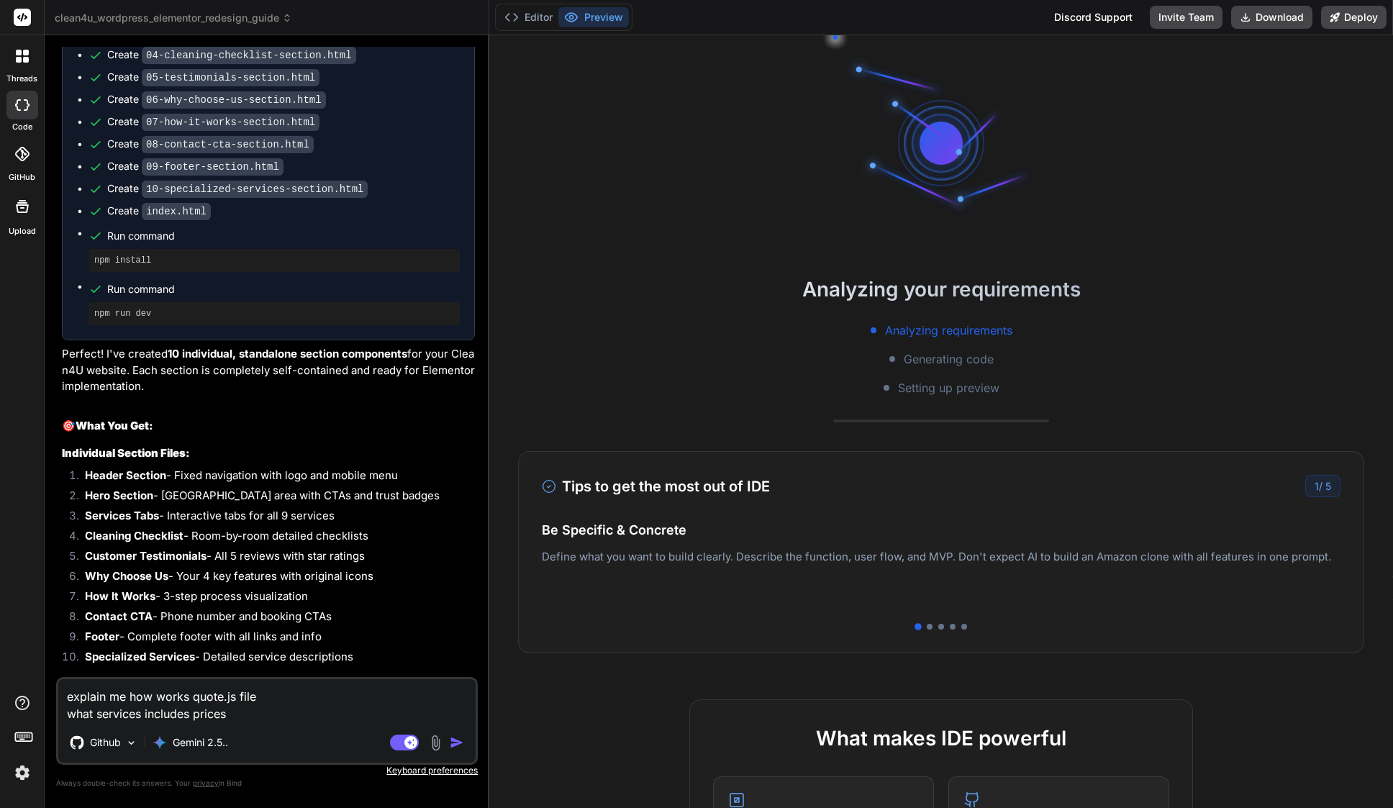
type textarea "explain me how works quote.js file what services includes prices e"
type textarea "x"
type textarea "explain me how works quote.js file what services includes prices et"
type textarea "x"
type textarea "explain me how works quote.js file what services includes prices etc"
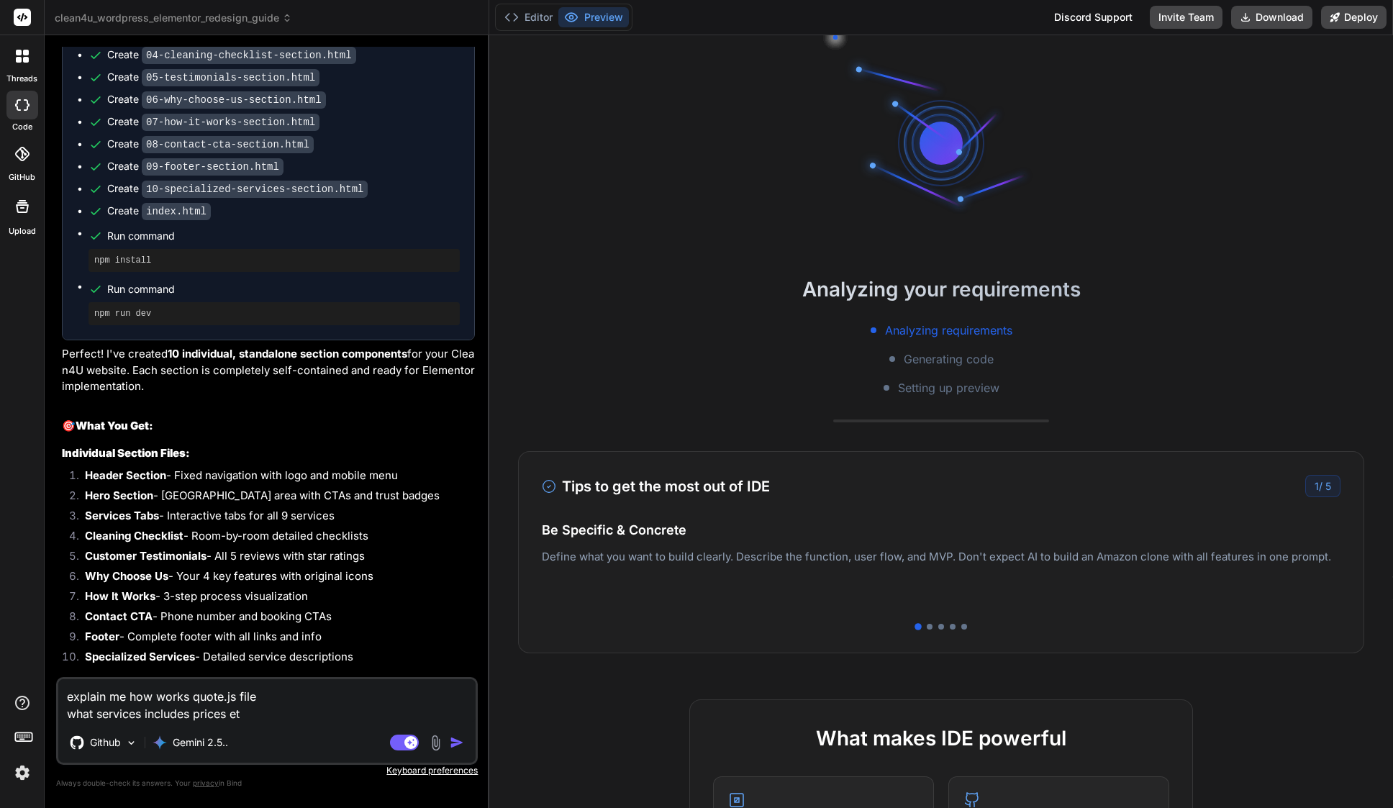
type textarea "x"
type textarea "explain me how works quote.js file what services includes prices etc,"
type textarea "x"
type textarea "explain me how works quote.js file what services includes prices etc,"
type textarea "x"
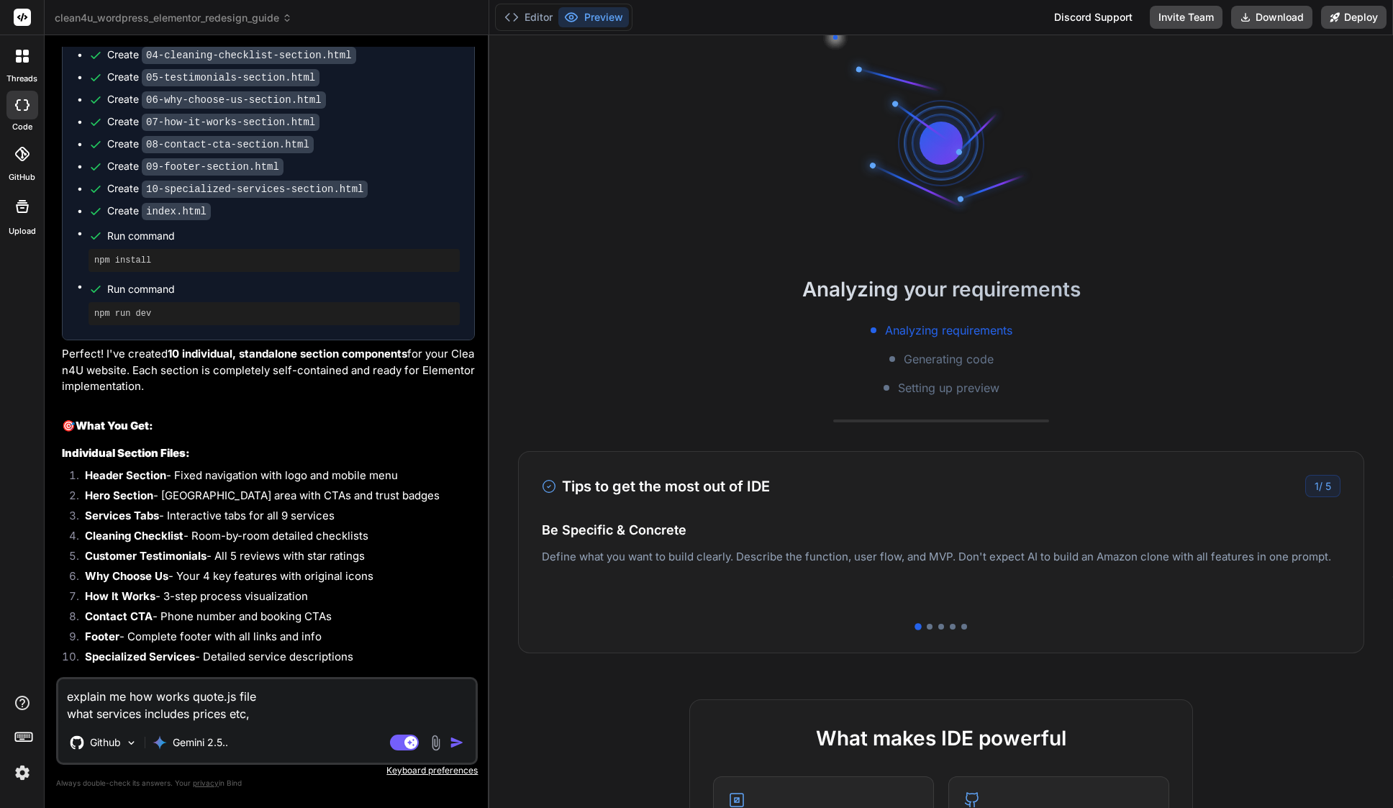
type textarea "explain me how works quote.js file what services includes prices etc, b"
type textarea "x"
type textarea "explain me how works quote.js file what services includes prices etc, be"
type textarea "x"
type textarea "explain me how works quote.js file what services includes prices etc, bec"
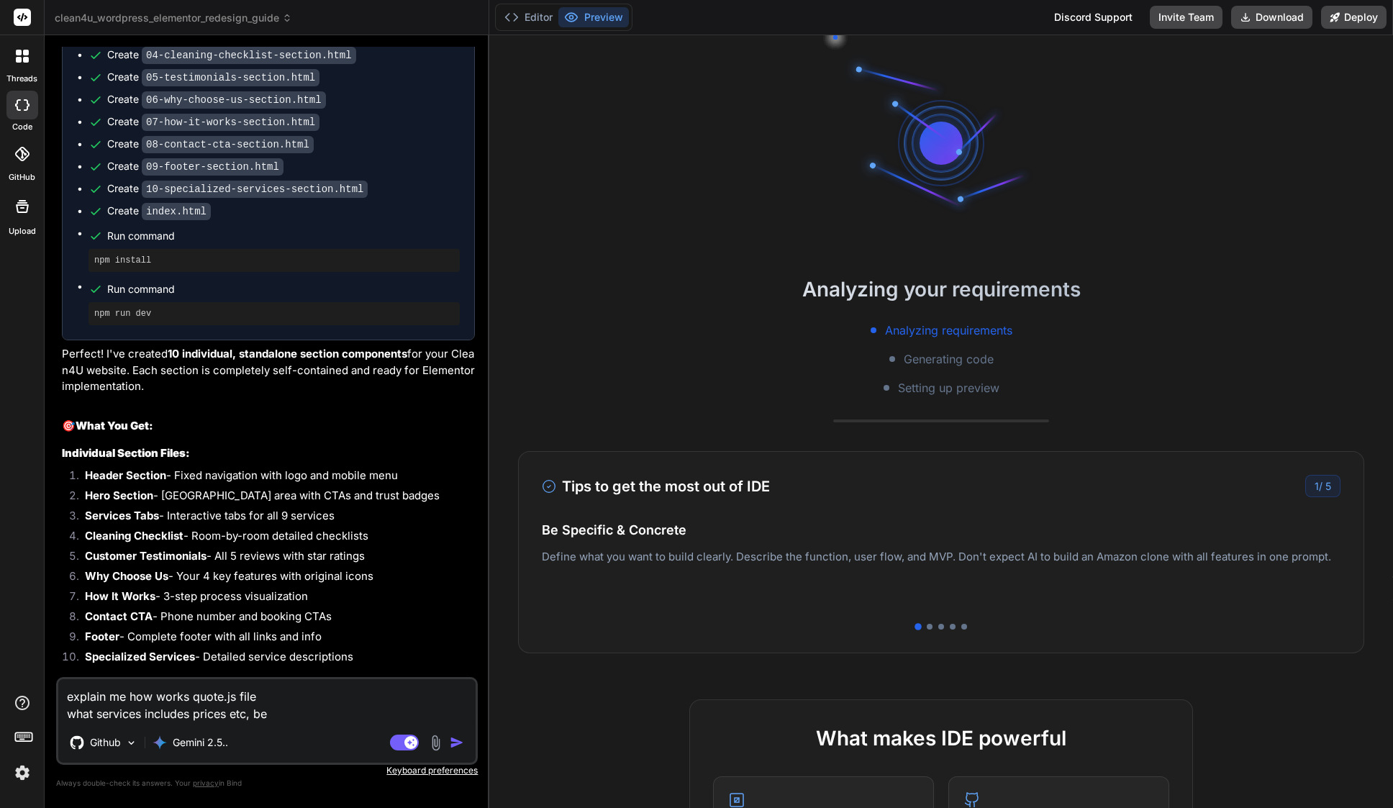
type textarea "x"
type textarea "explain me how works quote.js file what services includes prices etc, beca"
type textarea "x"
type textarea "explain me how works quote.js file what services includes prices etc, becau"
type textarea "x"
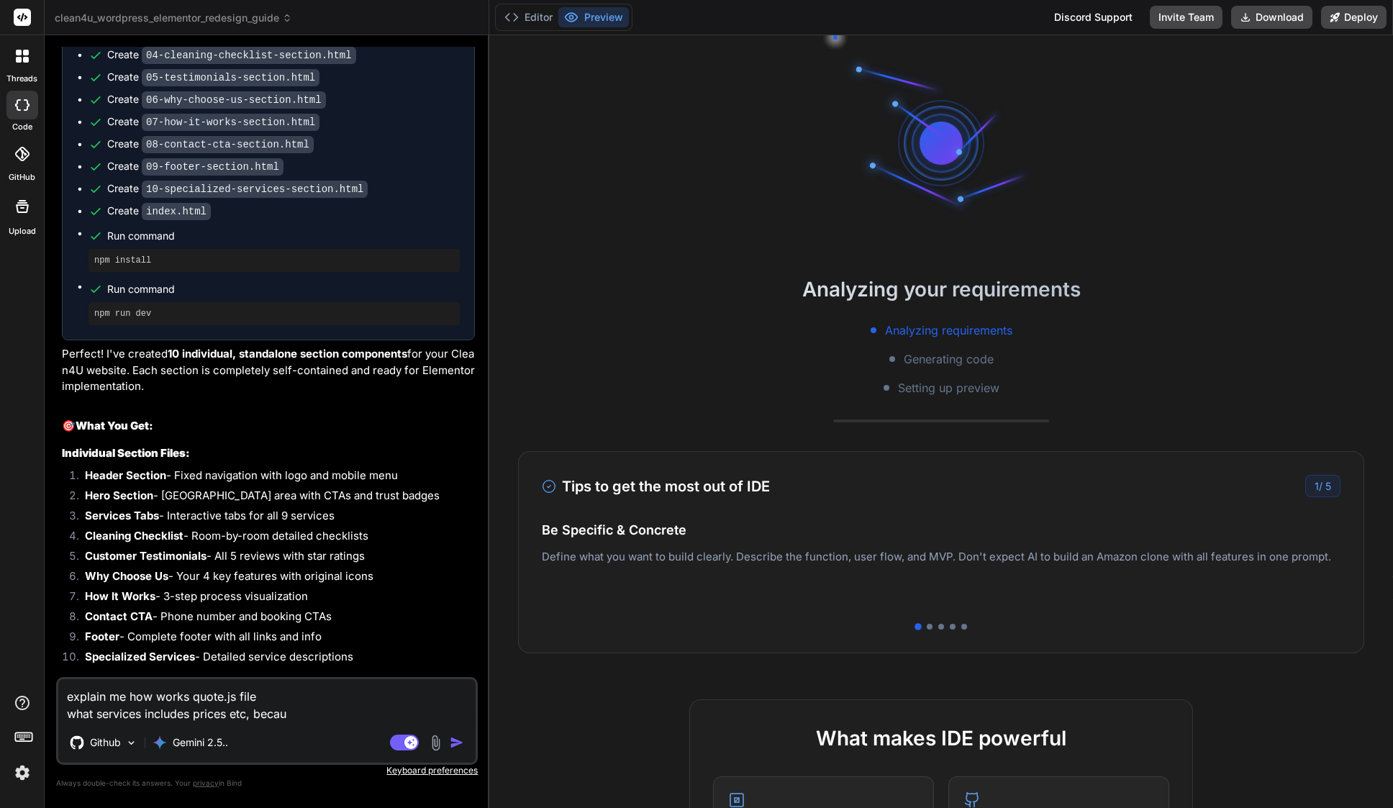
type textarea "explain me how works quote.js file what services includes prices etc, becaue"
type textarea "x"
type textarea "explain me how works quote.js file what services includes prices etc, because"
type textarea "x"
type textarea "explain me how works quote.js file what services includes prices etc, because i"
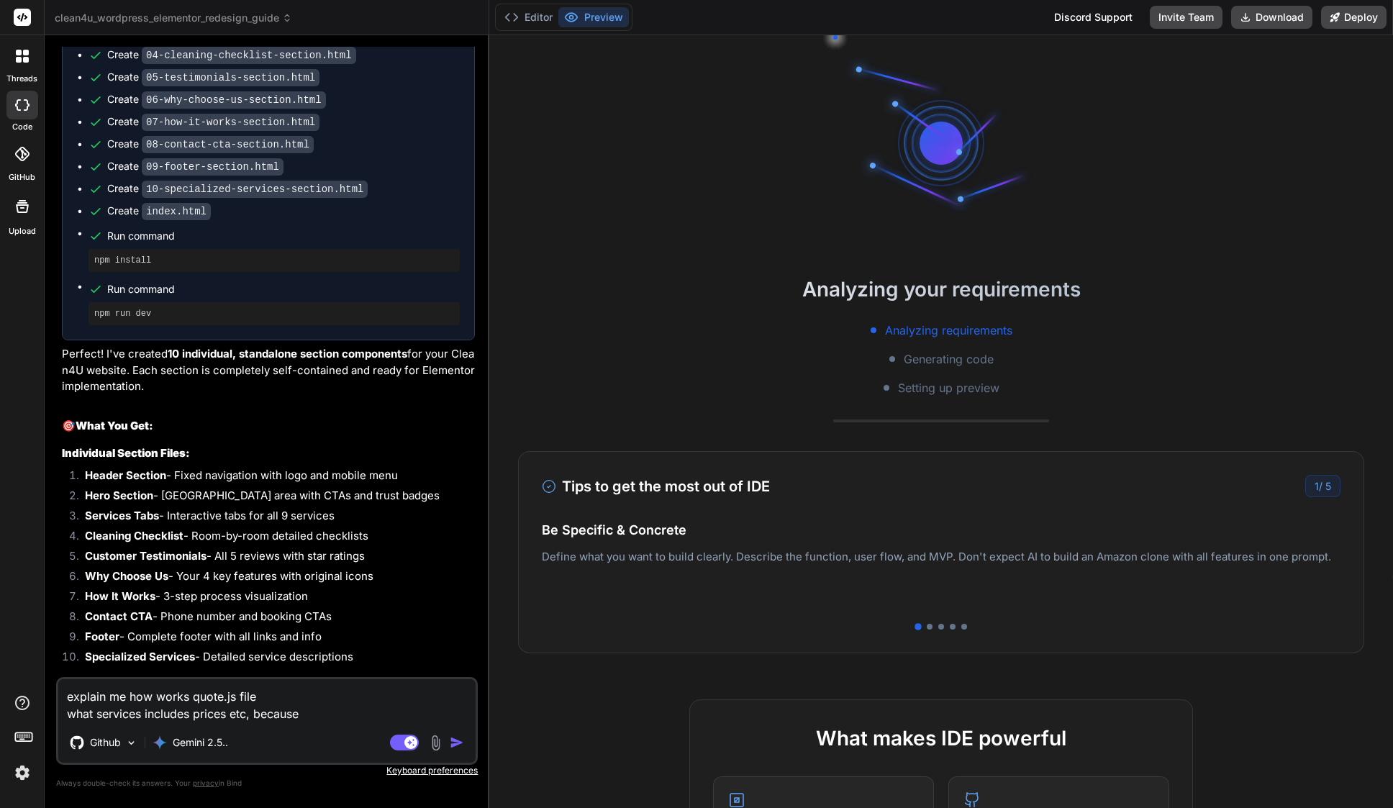
type textarea "x"
type textarea "explain me how works quote.js file what services includes prices etc, because I"
type textarea "x"
type textarea "explain me how works quote.js file what services includes prices etc, because I…"
type textarea "x"
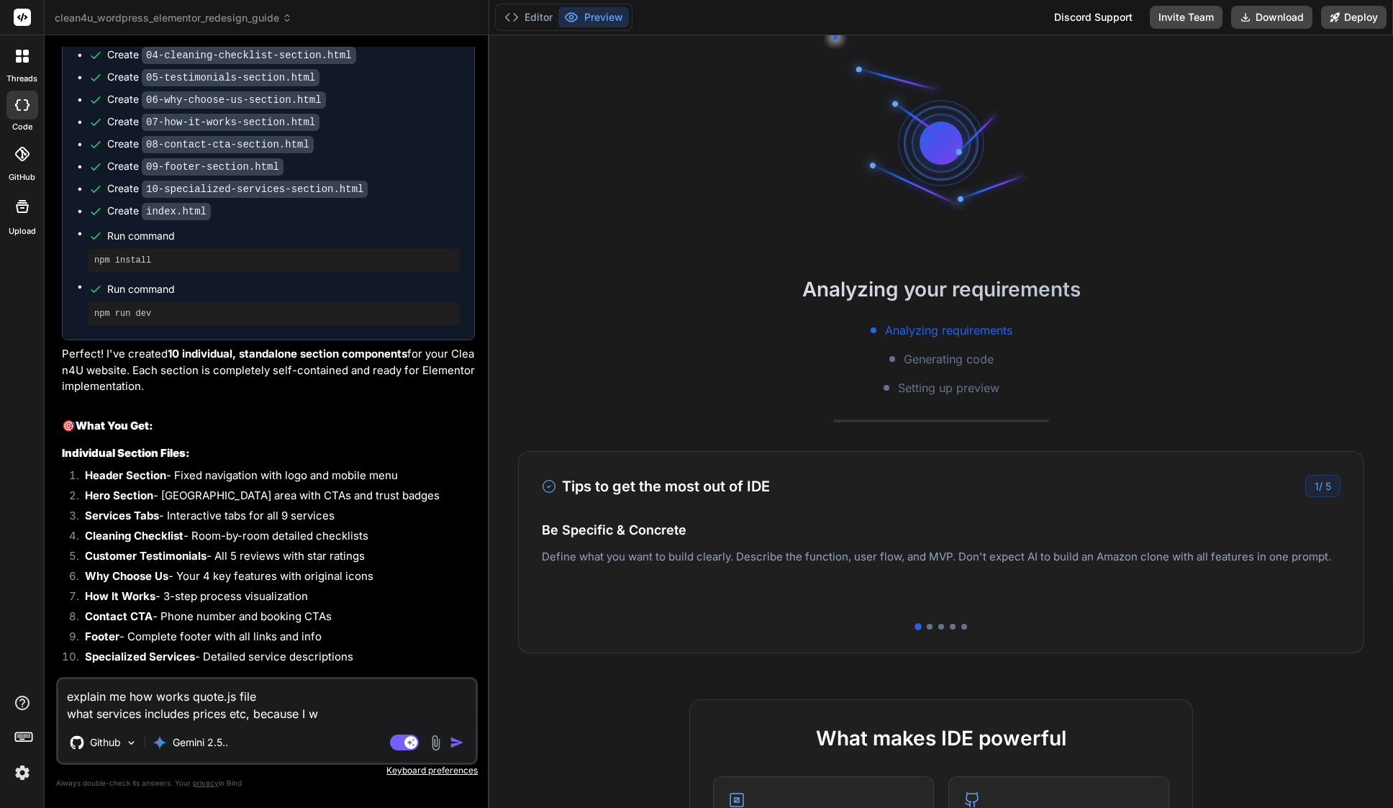
type textarea "explain me how works quote.js file what services includes prices etc, because I…"
type textarea "x"
type textarea "explain me how works quote.js file what services includes prices etc, because I…"
type textarea "x"
type textarea "explain me how works quote.js file what services includes prices etc, because I…"
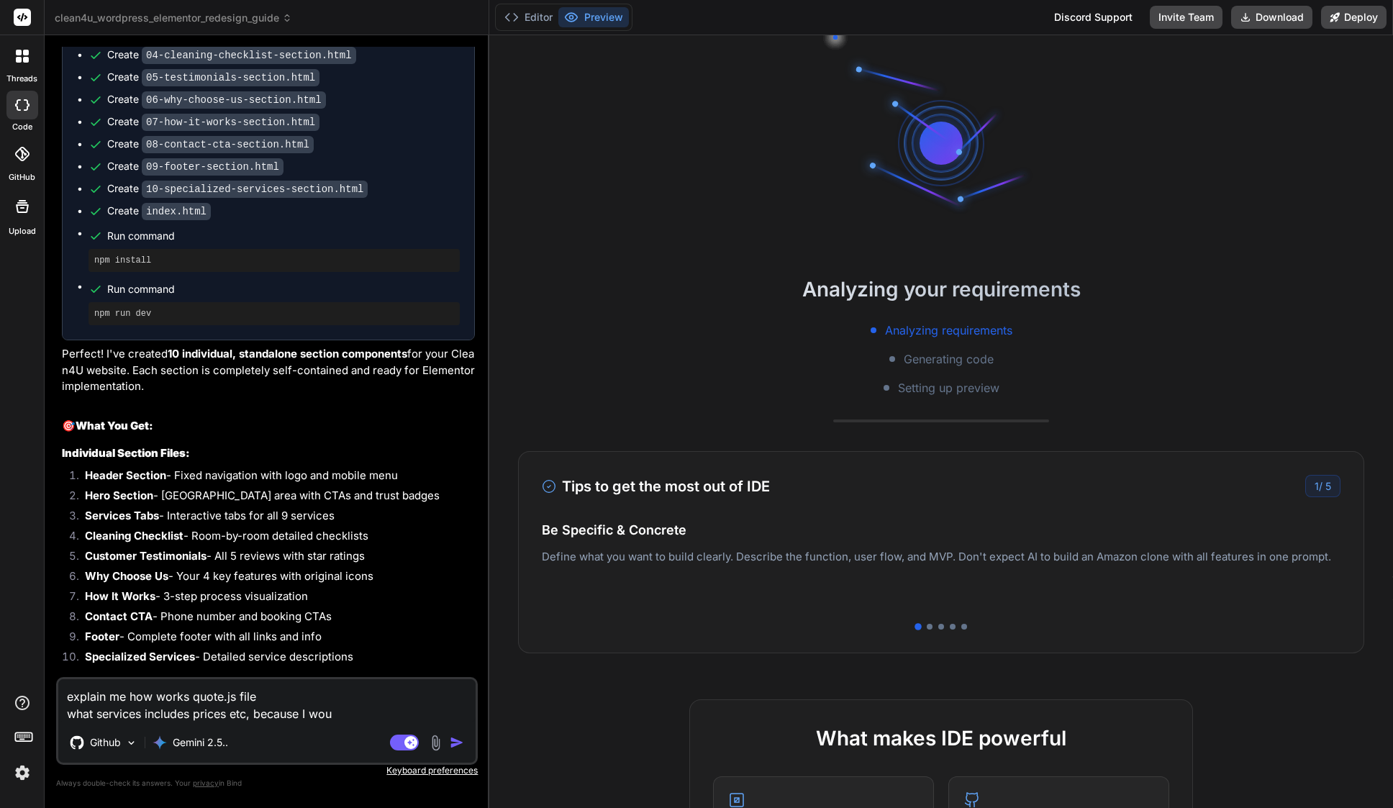
type textarea "x"
type textarea "explain me how works quote.js file what services includes prices etc, because I…"
type textarea "x"
type textarea "explain me how works quote.js file what services includes prices etc, because I…"
type textarea "x"
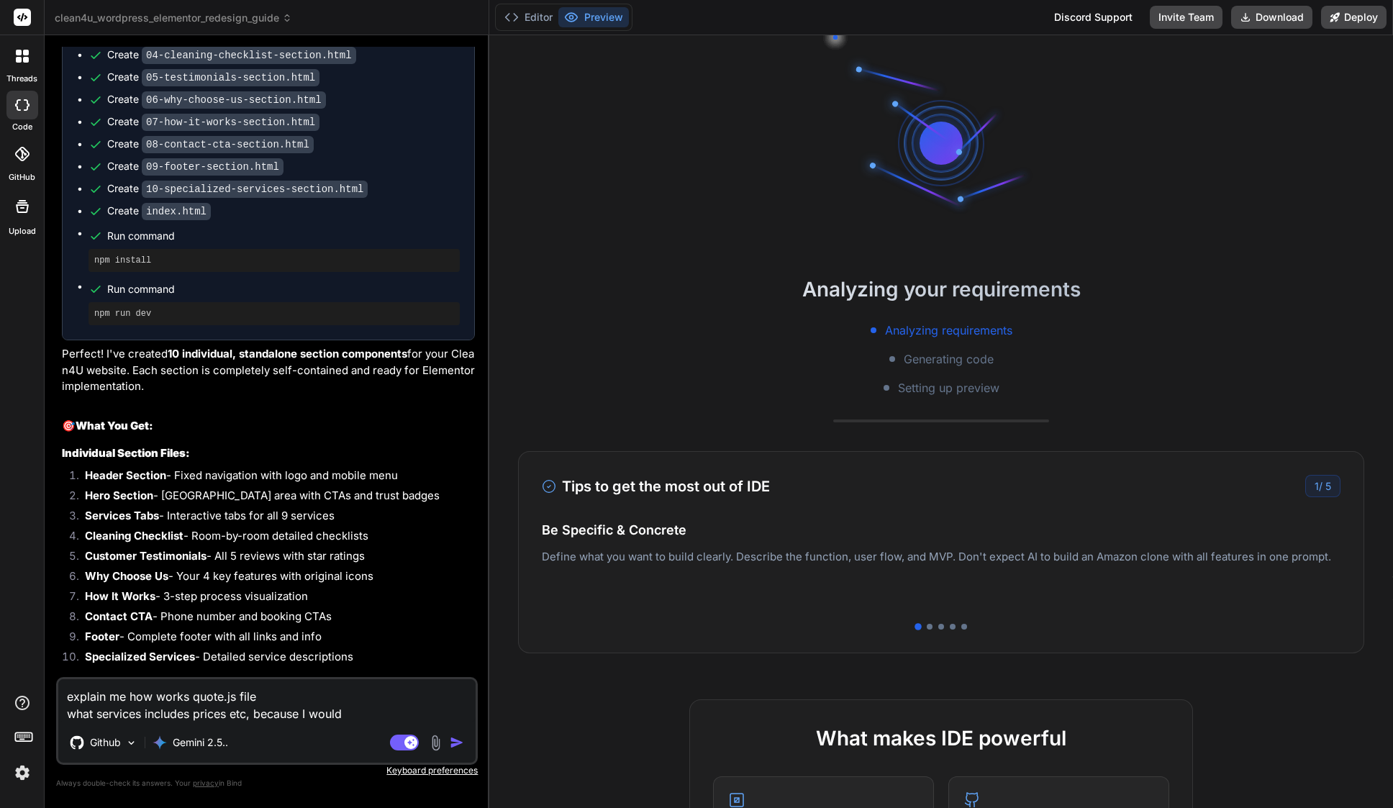
type textarea "explain me how works quote.js file what services includes prices etc, because I…"
type textarea "x"
type textarea "explain me how works quote.js file what services includes prices etc, because I…"
type textarea "x"
type textarea "explain me how works quote.js file what services includes prices etc, because I…"
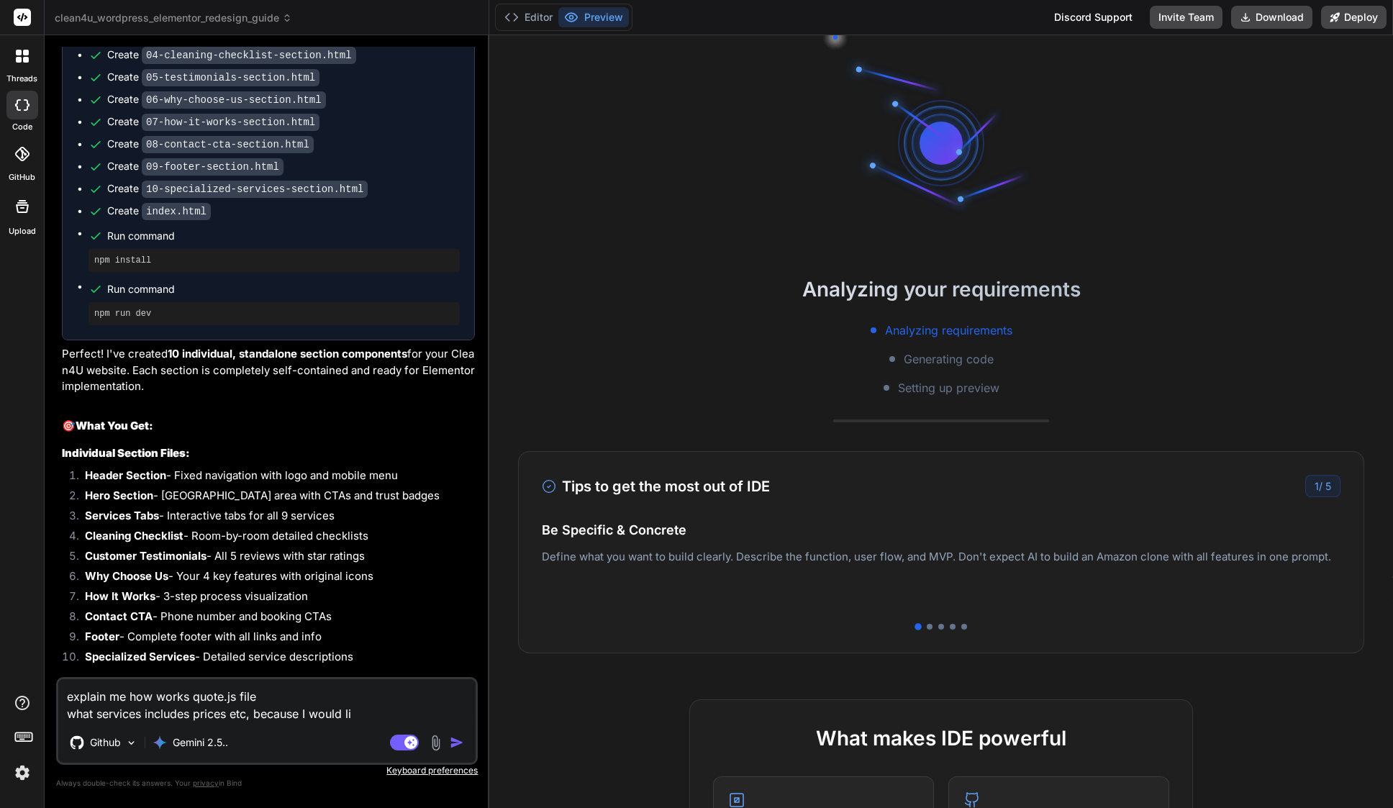
type textarea "x"
type textarea "explain me how works quote.js file what services includes prices etc, because I…"
type textarea "x"
type textarea "explain me how works quote.js file what services includes prices etc, because I…"
type textarea "x"
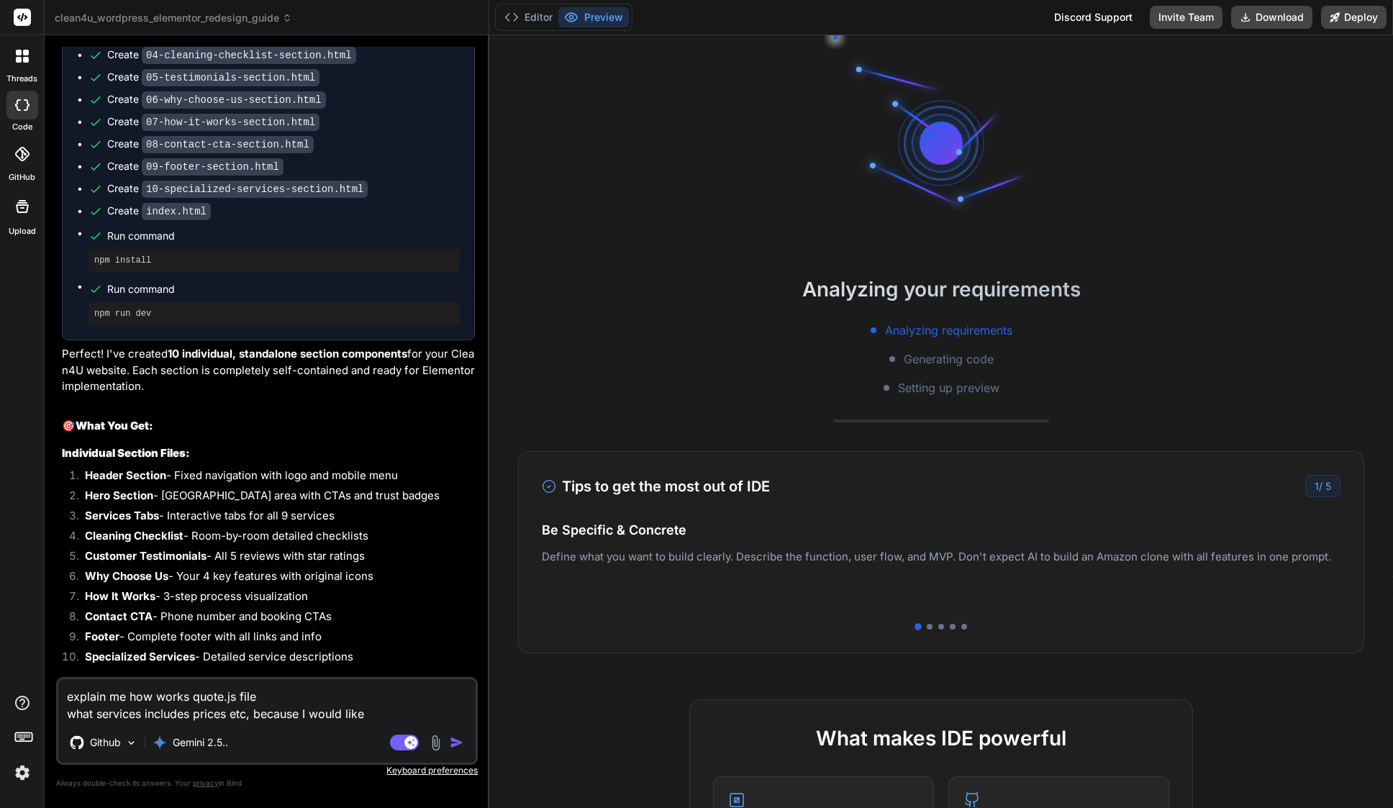
type textarea "explain me how works quote.js file what services includes prices etc, because I…"
type textarea "x"
type textarea "explain me how works quote.js file what services includes prices etc, because I…"
type textarea "x"
type textarea "explain me how works quote.js file what services includes prices etc, because I…"
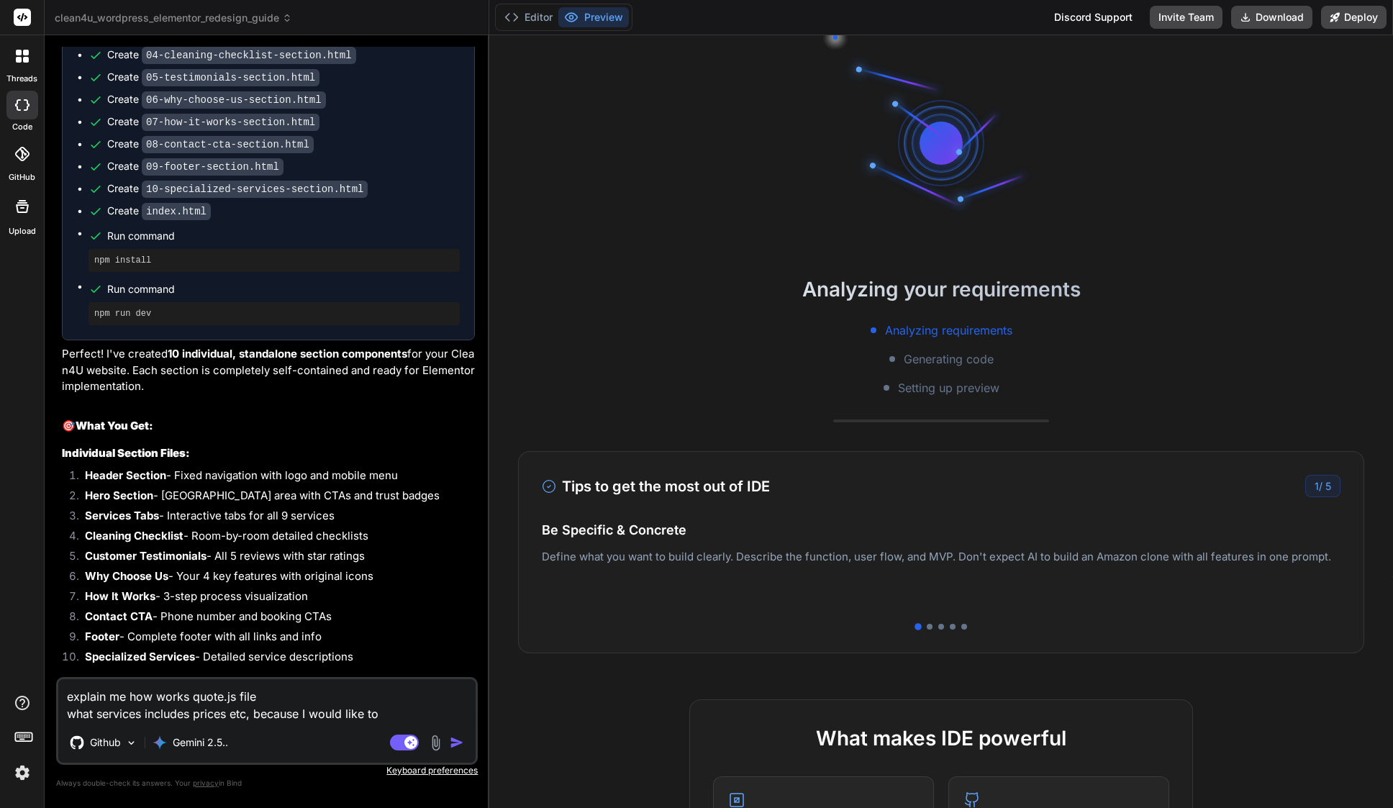
type textarea "x"
type textarea "explain me how works quote.js file what services includes prices etc, because I…"
type textarea "x"
type textarea "explain me how works quote.js file what services includes prices etc, because I…"
type textarea "x"
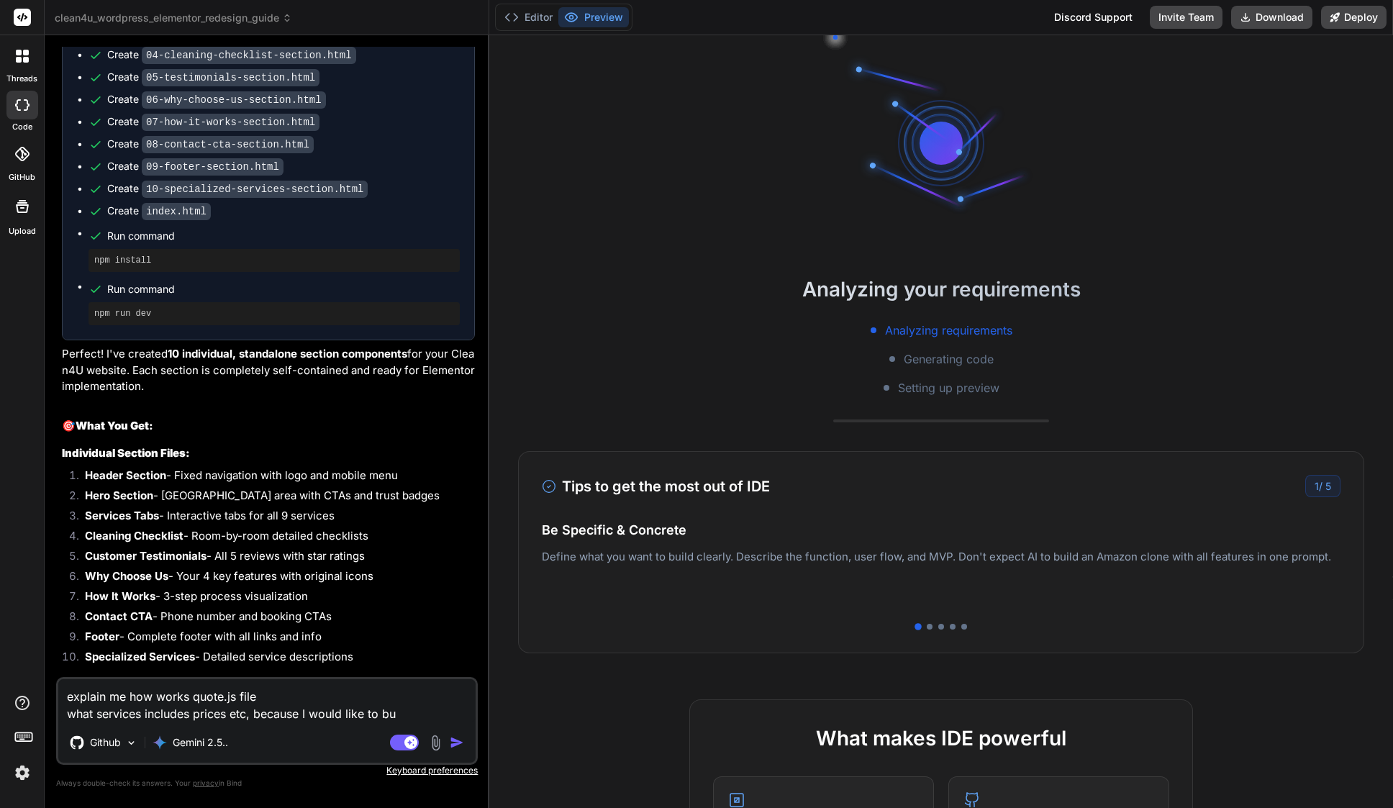
type textarea "explain me how works quote.js file what services includes prices etc, because I…"
type textarea "x"
type textarea "explain me how works quote.js file what services includes prices etc, because I…"
type textarea "x"
type textarea "explain me how works quote.js file what services includes prices etc, because I…"
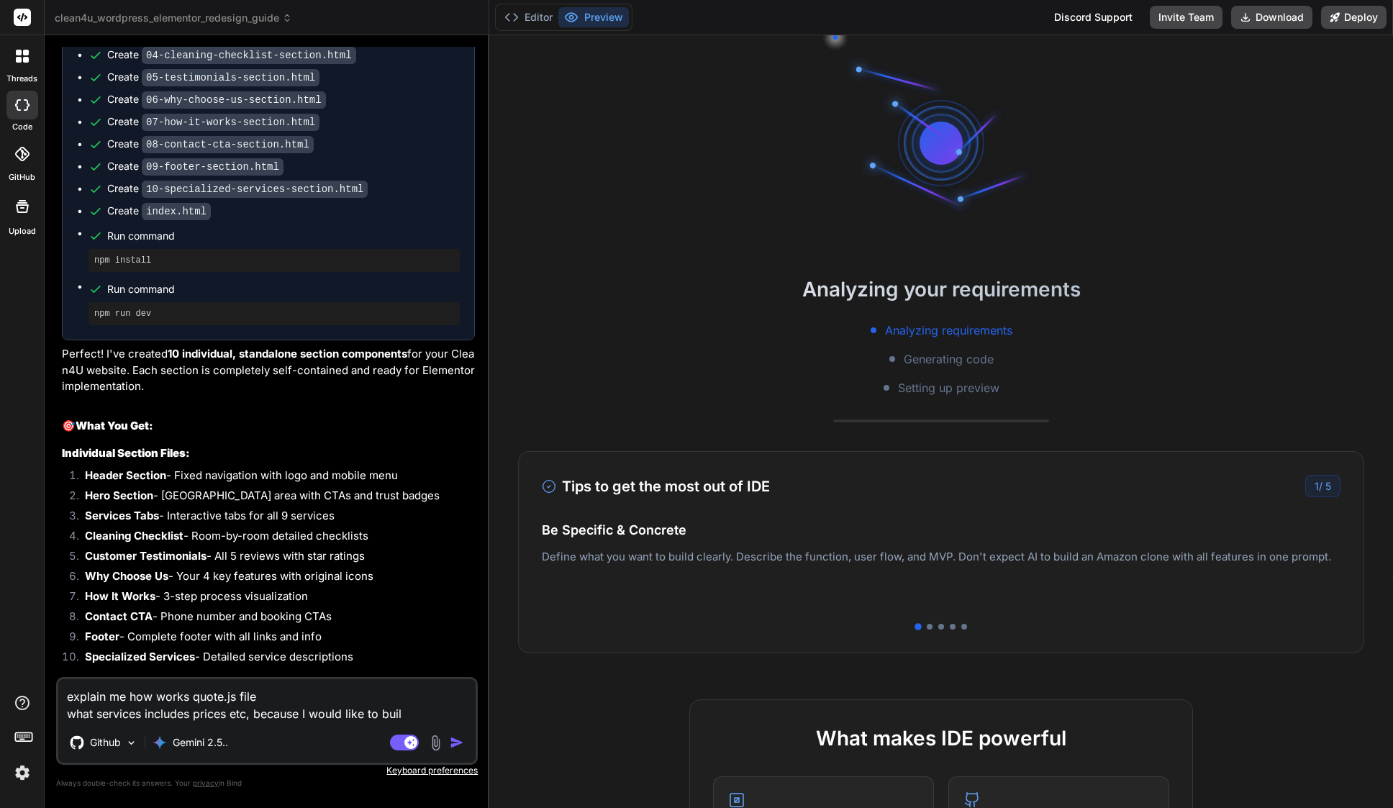
type textarea "x"
type textarea "explain me how works quote.js file what services includes prices etc, because I…"
type textarea "x"
type textarea "explain me how works quote.js file what services includes prices etc, because I…"
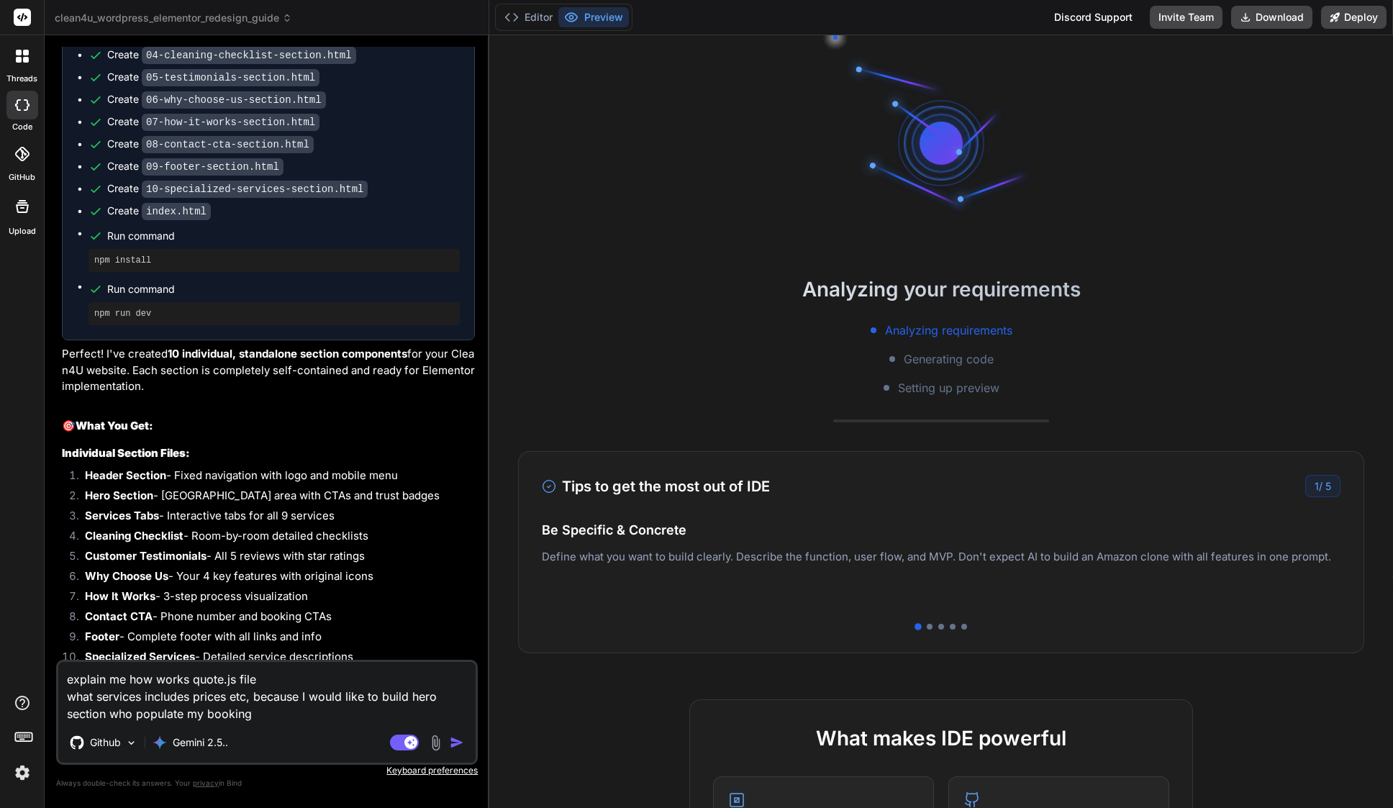
click at [412, 697] on textarea "explain me how works quote.js file what services includes prices etc, because I…" at bounding box center [266, 692] width 417 height 60
click at [107, 719] on textarea "explain me how works quote.js file what services includes prices etc, because I…" at bounding box center [266, 692] width 417 height 60
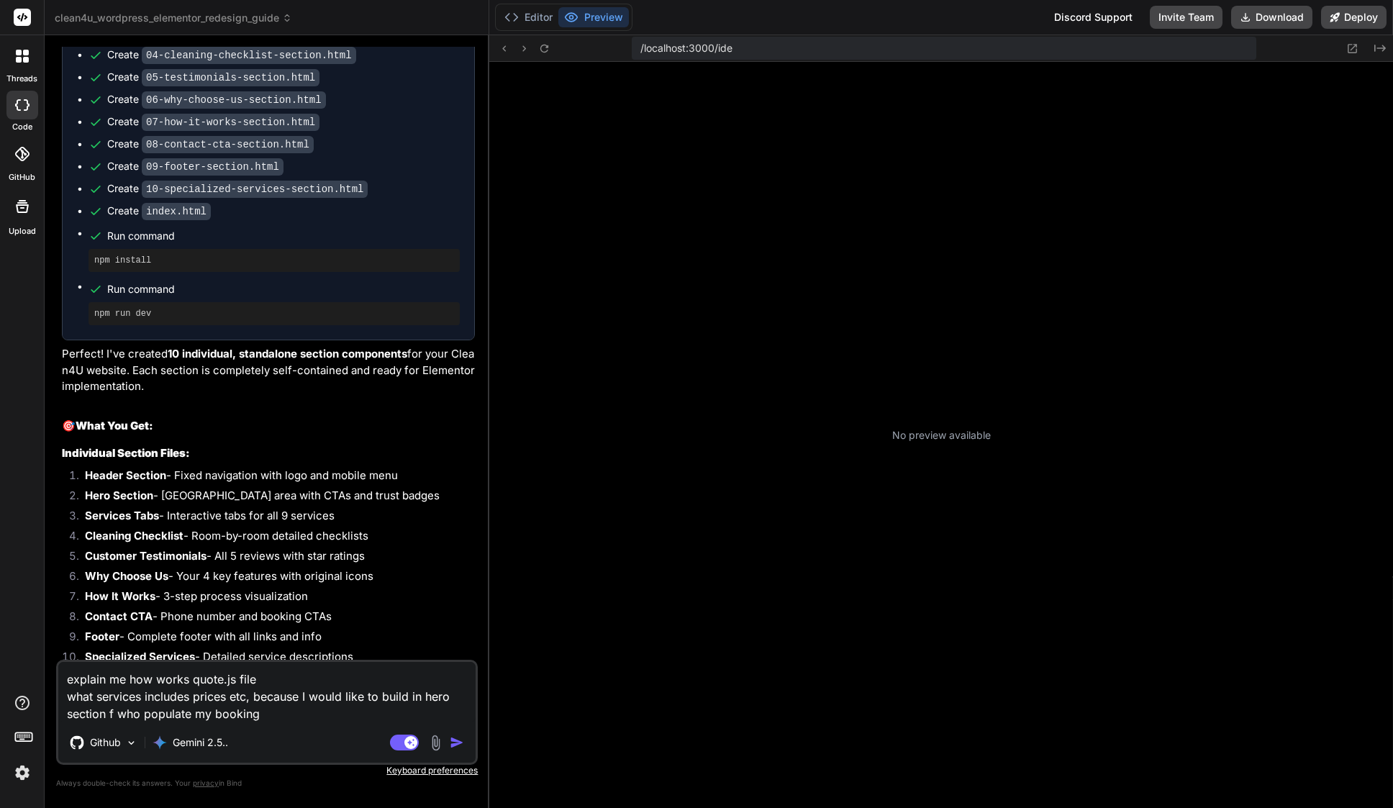
scroll to position [287, 0]
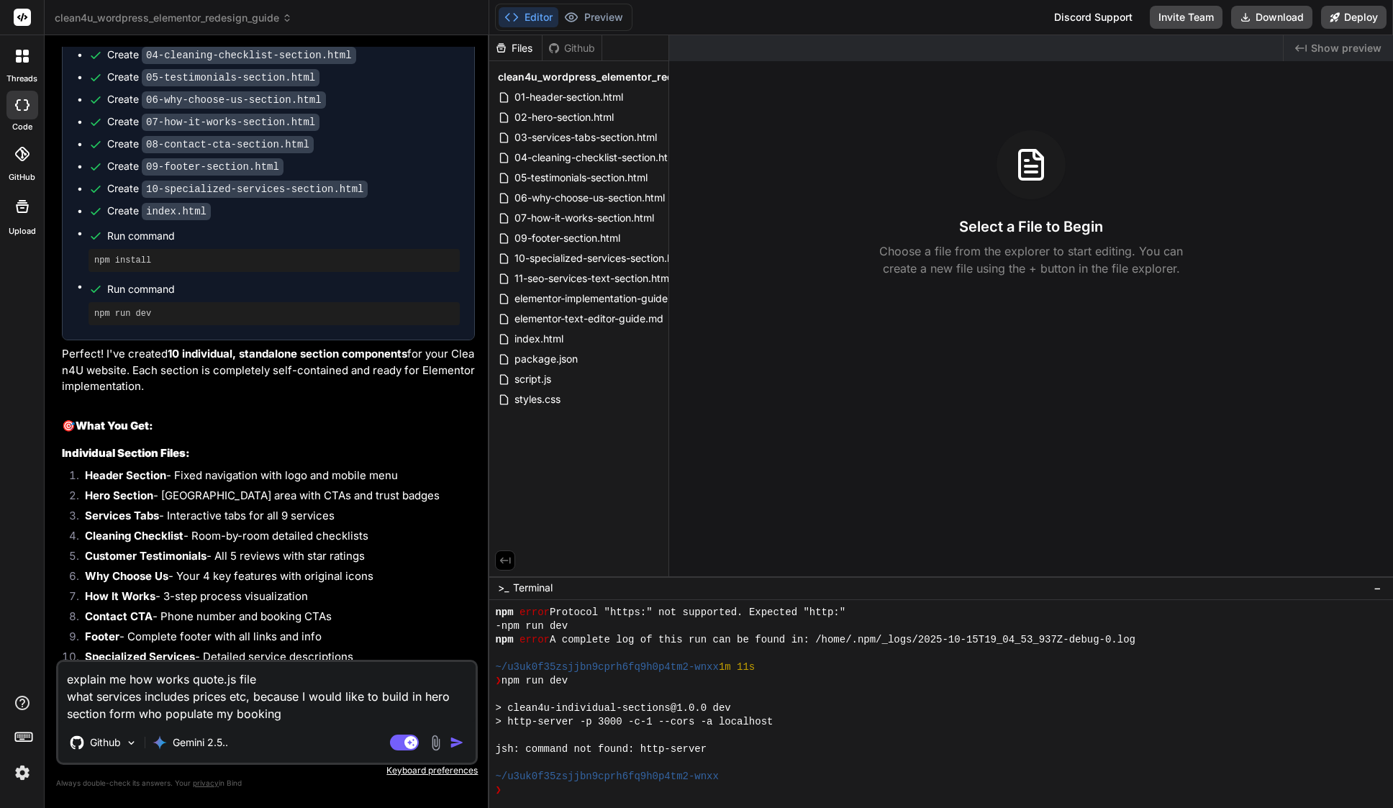
click at [288, 716] on textarea "explain me how works quote.js file what services includes prices etc, because I…" at bounding box center [266, 692] width 417 height 60
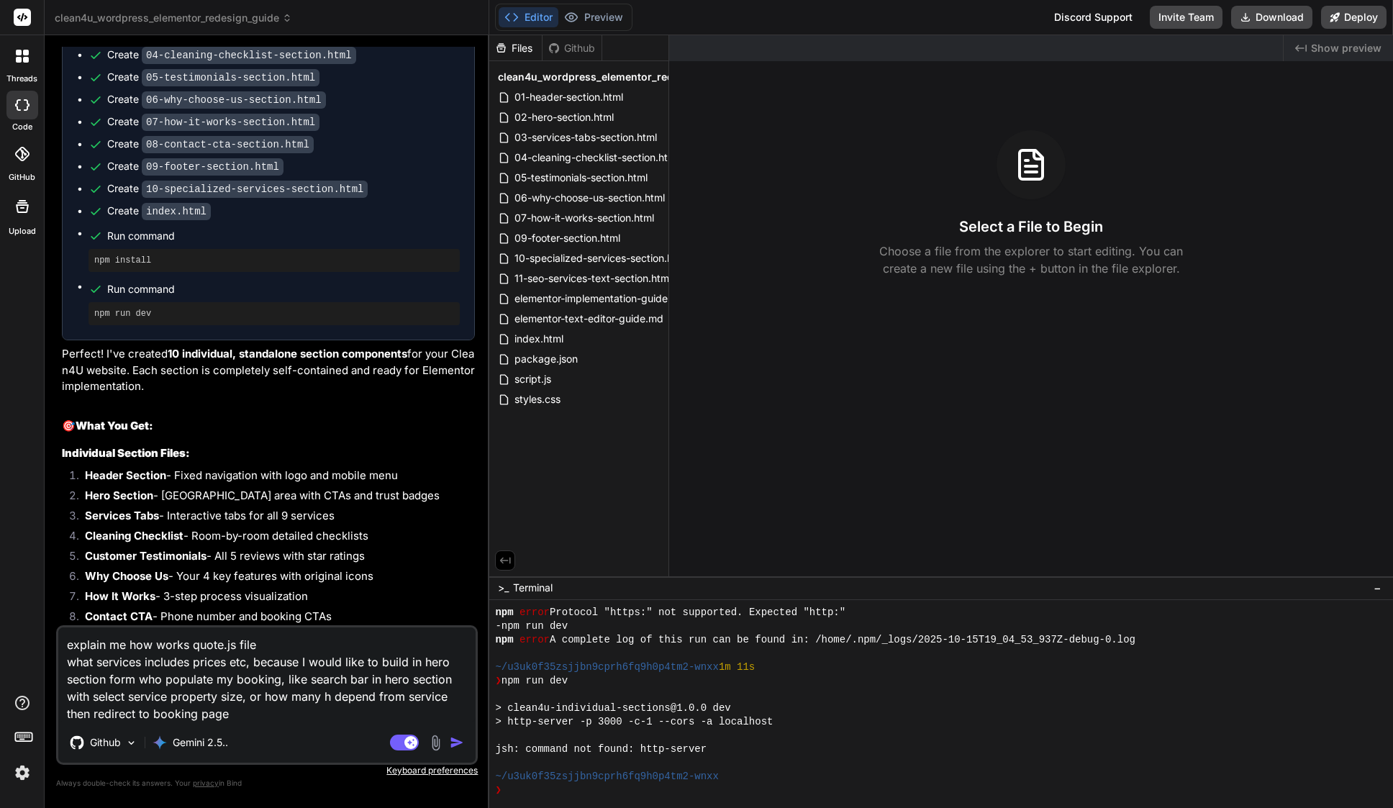
click at [424, 662] on textarea "explain me how works quote.js file what services includes prices etc, because I…" at bounding box center [266, 674] width 417 height 95
click at [106, 681] on textarea "explain me how works quote.js file what services includes prices etc, because I…" at bounding box center [266, 674] width 417 height 95
click at [275, 670] on textarea "explain me how works quote.js file what services includes prices etc, because I…" at bounding box center [266, 674] width 417 height 95
click at [274, 702] on textarea "explain me how works quote.js file what services includes prices etc, because I…" at bounding box center [266, 674] width 417 height 95
click at [107, 716] on textarea "explain me how works quote.js file what services includes prices etc, because I…" at bounding box center [266, 674] width 417 height 95
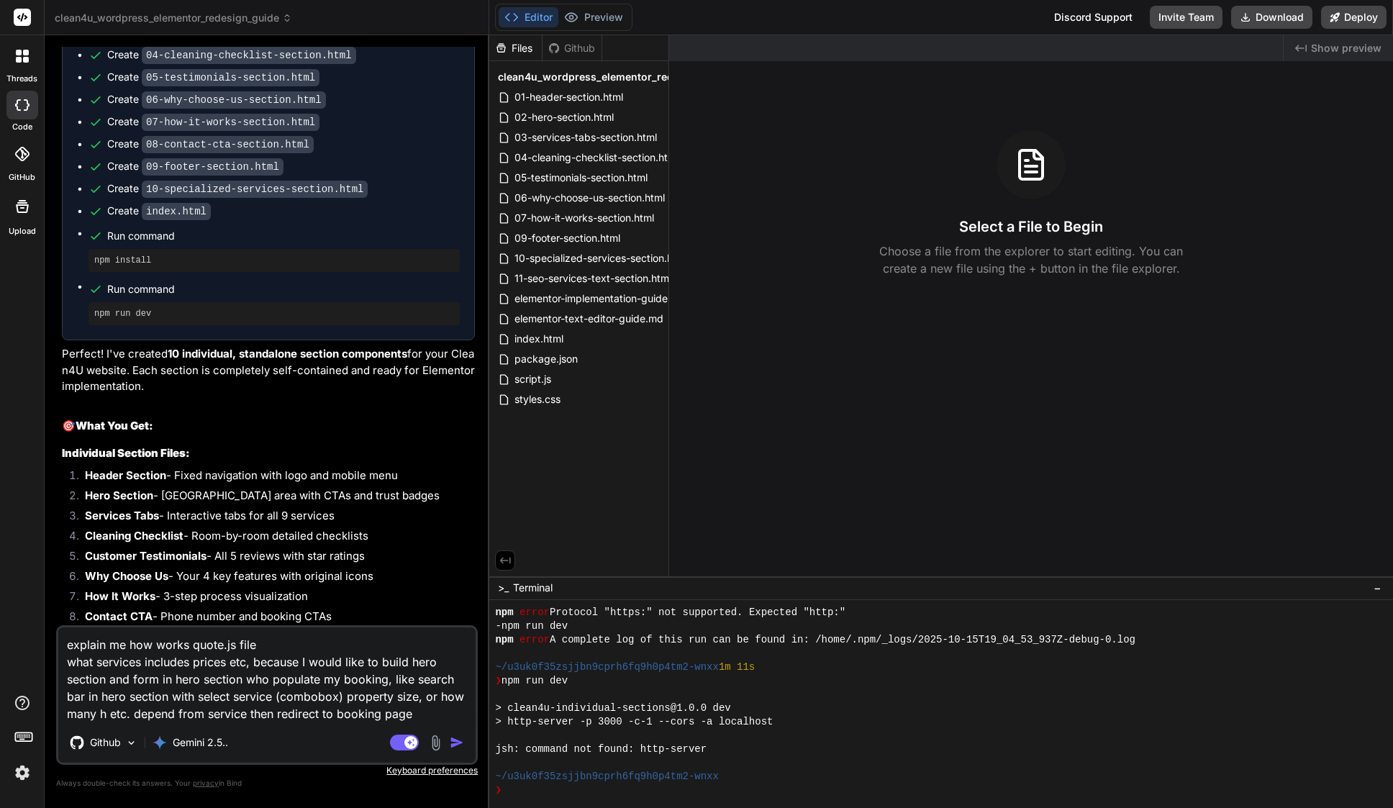
click at [429, 713] on textarea "explain me how works quote.js file what services includes prices etc, because I…" at bounding box center [266, 674] width 417 height 95
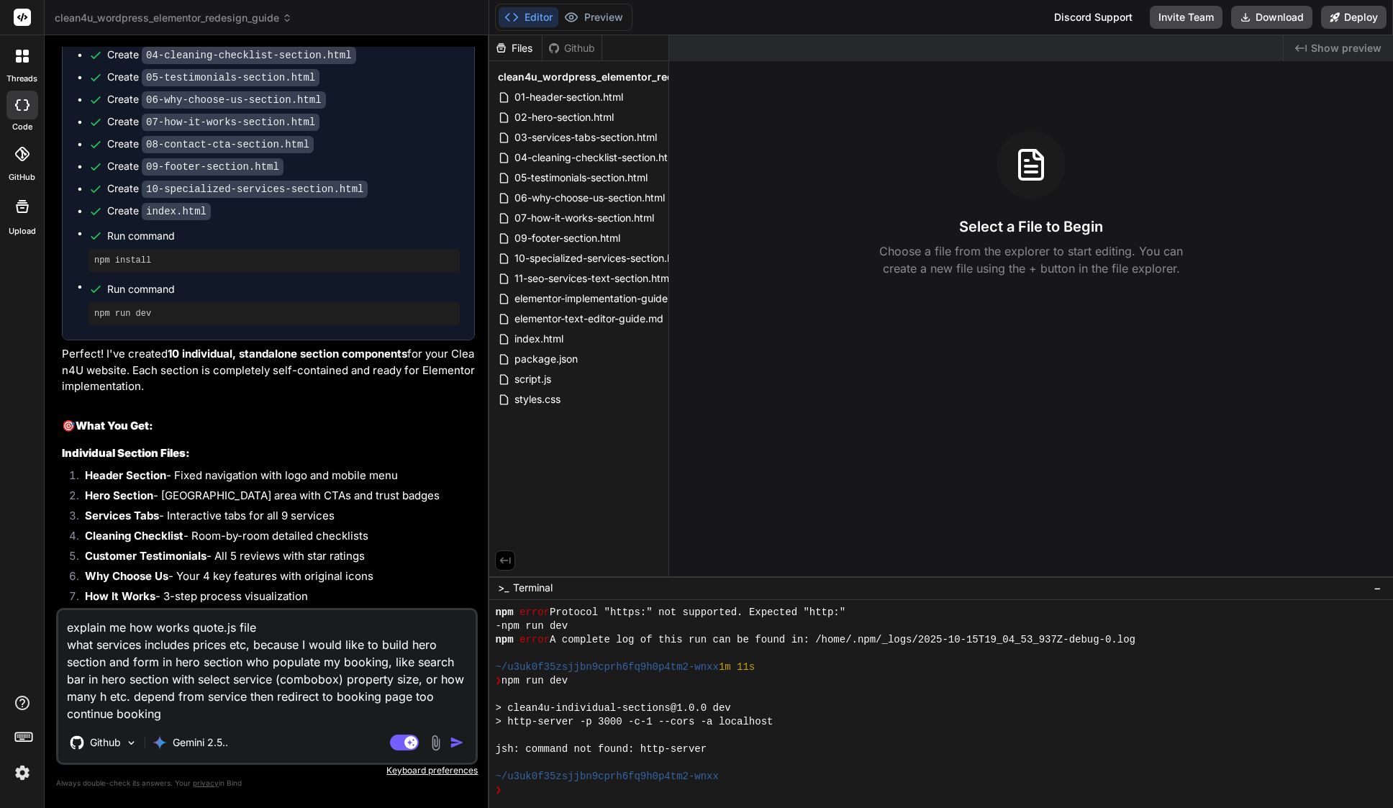
click at [430, 698] on textarea "explain me how works quote.js file what services includes prices etc, because I…" at bounding box center [266, 666] width 417 height 112
click at [263, 717] on textarea "explain me how works quote.js file what services includes prices etc, because I…" at bounding box center [266, 666] width 417 height 112
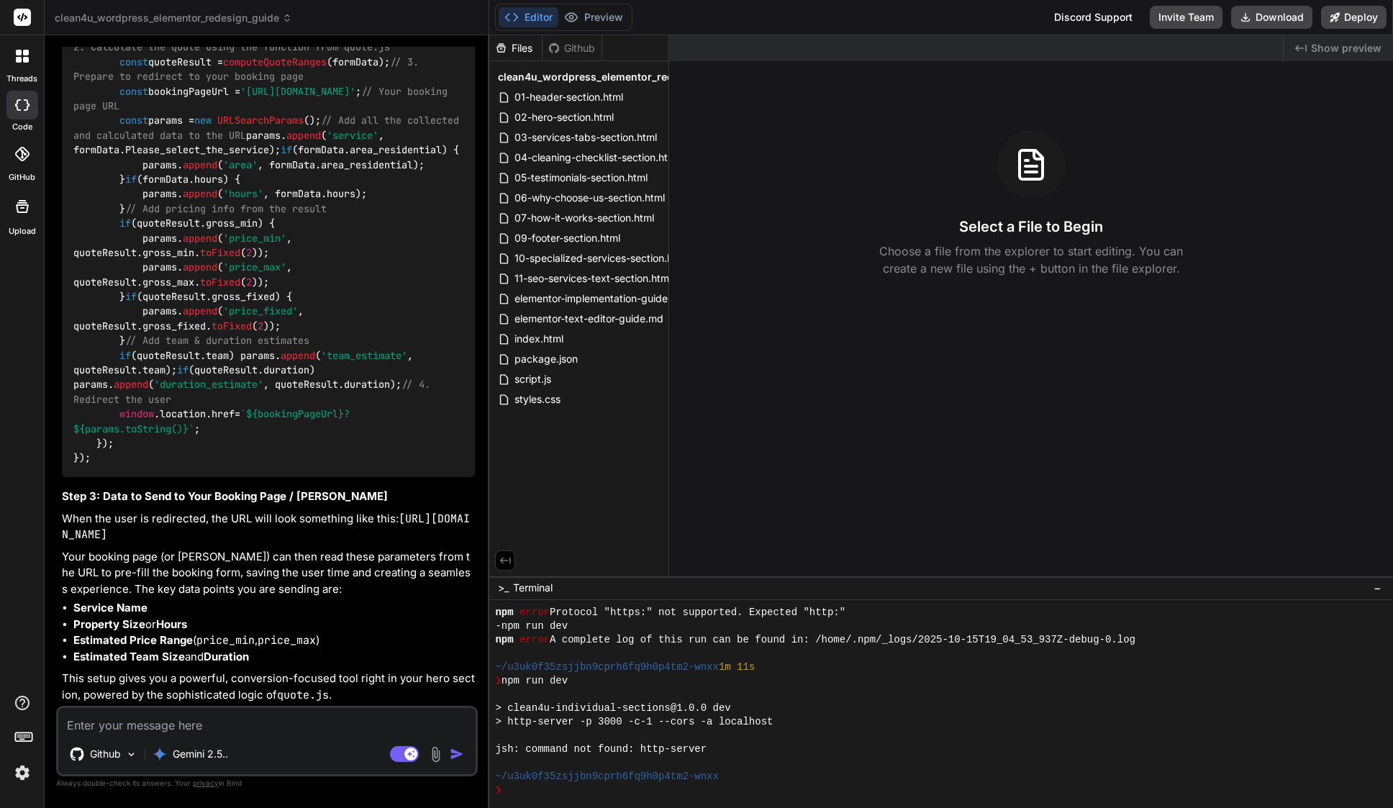
scroll to position [0, 0]
drag, startPoint x: 73, startPoint y: 642, endPoint x: 350, endPoint y: 641, distance: 277.0
click at [350, 641] on li "Estimated Price Range ( price_min , price_max )" at bounding box center [273, 640] width 401 height 17
click at [149, 642] on strong "Estimated Price Range" at bounding box center [132, 640] width 119 height 14
drag, startPoint x: 76, startPoint y: 624, endPoint x: 195, endPoint y: 622, distance: 118.7
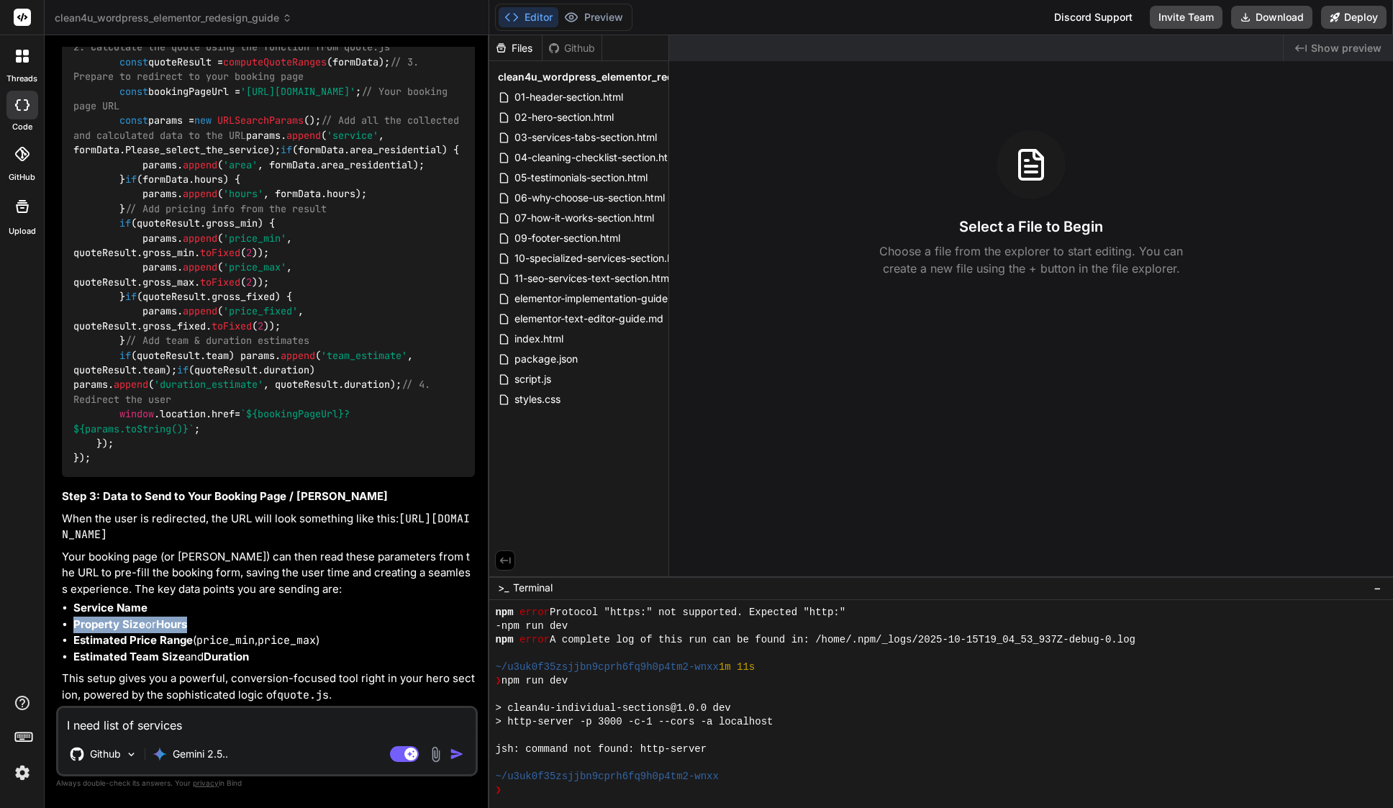
click at [195, 622] on li "Property Size or Hours" at bounding box center [273, 625] width 401 height 17
click at [181, 626] on strong "Hours" at bounding box center [171, 624] width 31 height 14
click at [205, 719] on textarea "I need list of services" at bounding box center [266, 721] width 417 height 26
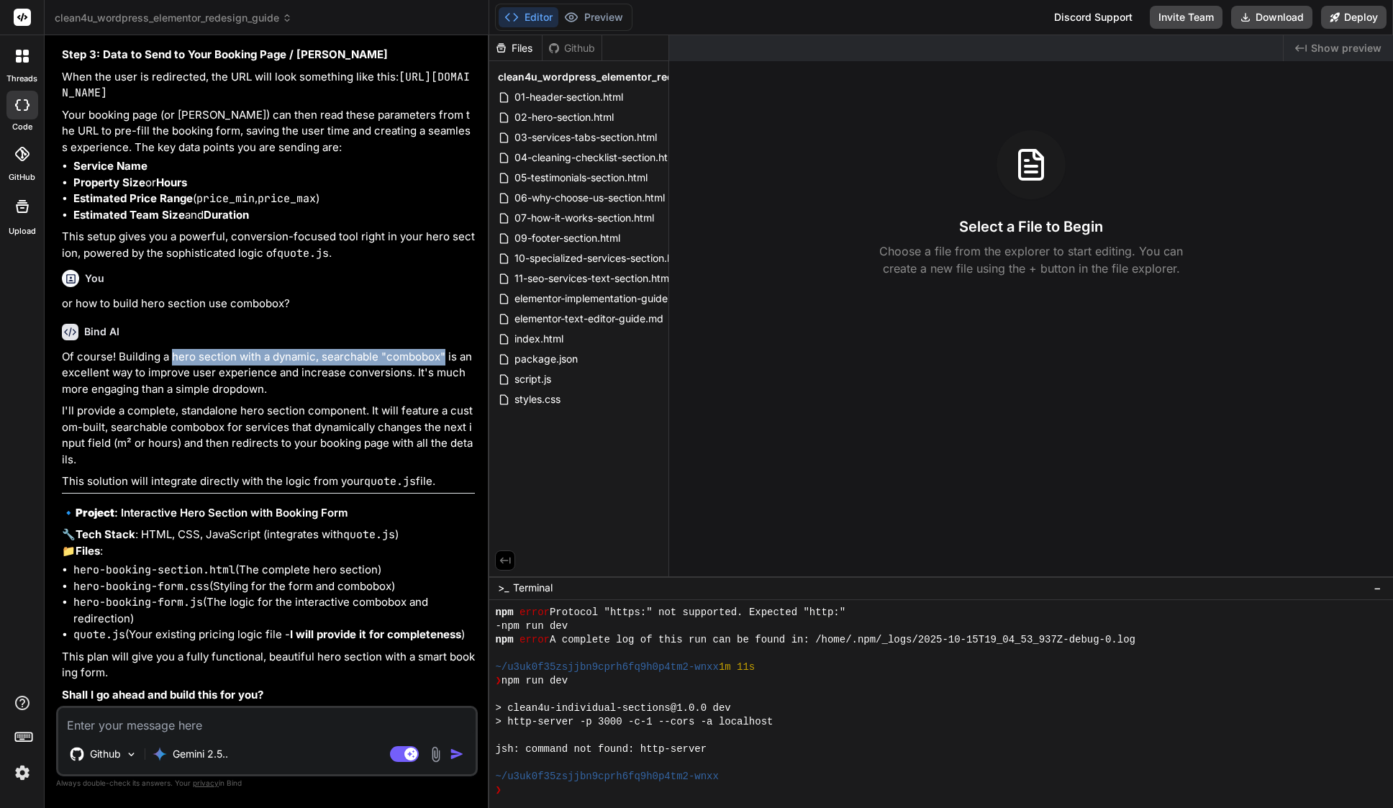
drag, startPoint x: 172, startPoint y: 360, endPoint x: 440, endPoint y: 356, distance: 267.7
click at [443, 356] on p "Of course! Building a hero section with a dynamic, searchable "combobox" is an …" at bounding box center [268, 373] width 413 height 49
copy p "hero section with a dynamic, searchable "combobox""
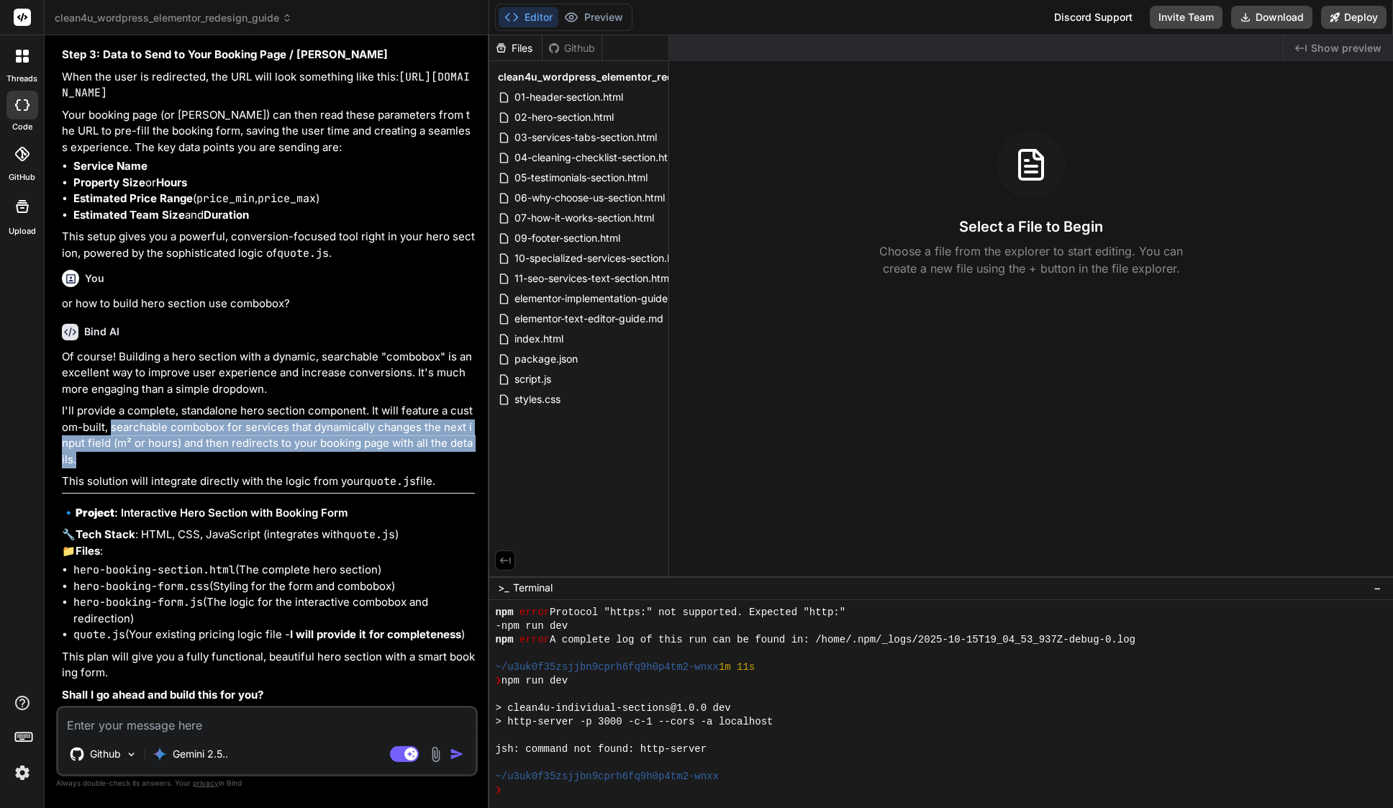
drag, startPoint x: 112, startPoint y: 431, endPoint x: 440, endPoint y: 465, distance: 329.8
click at [440, 465] on p "I'll provide a complete, standalone hero section component. It will feature a c…" at bounding box center [268, 435] width 413 height 65
copy p "searchable combobox for services that dynamically changes the next input field …"
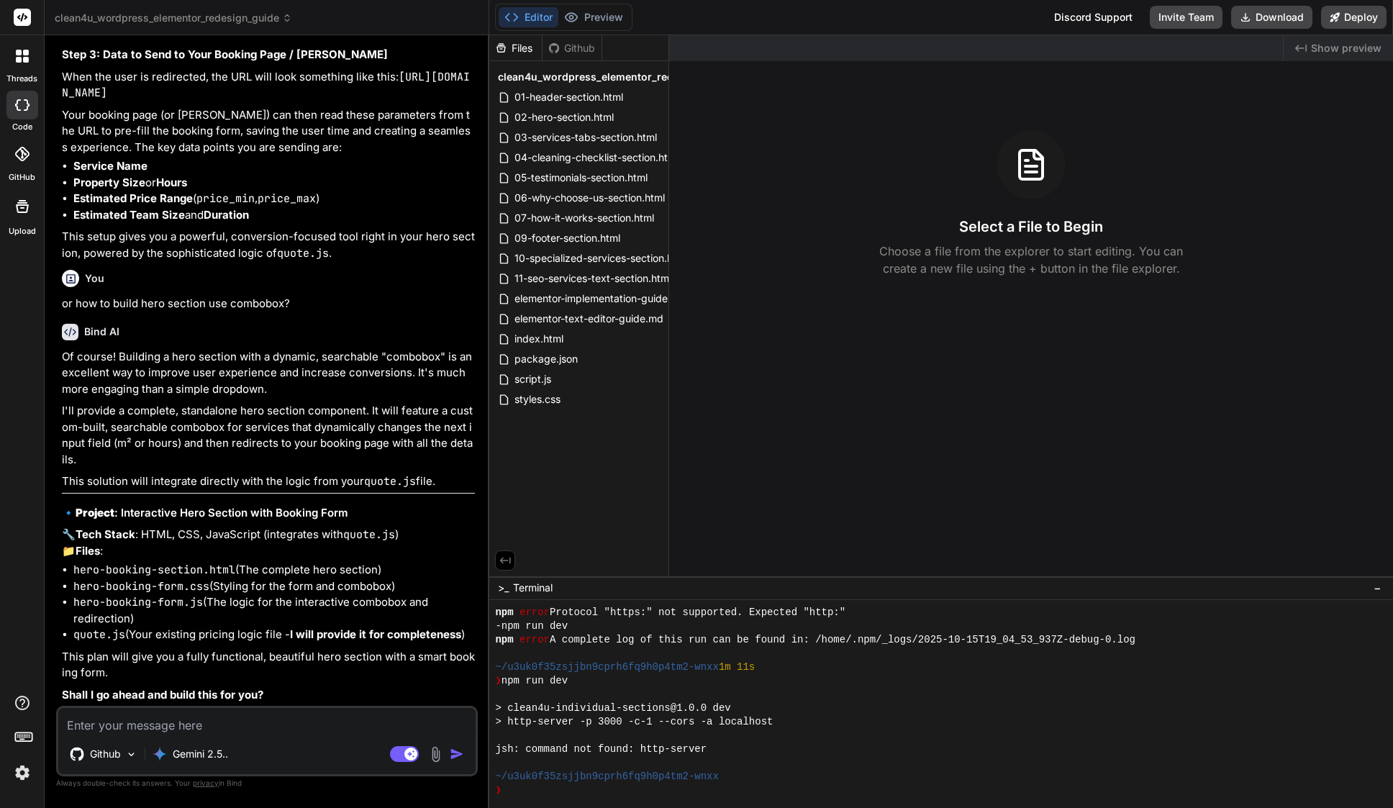
click at [209, 722] on textarea at bounding box center [266, 721] width 417 height 26
paste textarea "If I were to assign this section to someone else, what would you tell them to d…"
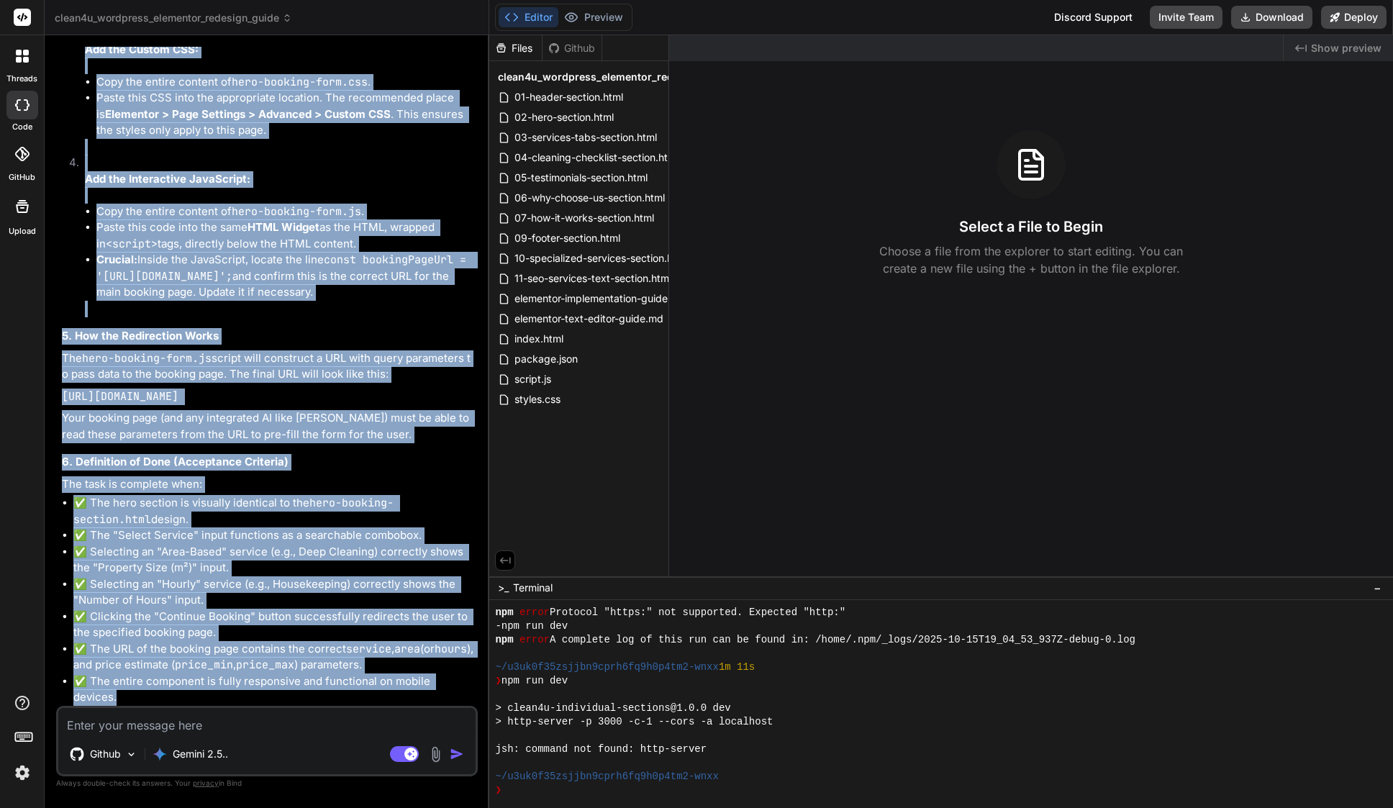
scroll to position [17058, 0]
drag, startPoint x: 65, startPoint y: 305, endPoint x: 474, endPoint y: 697, distance: 566.9
copy div "Loremip: Dolorsitametco ad e Seddoei Temp Incidid Utlabor Etdo 0. Magnaaliq Eni…"
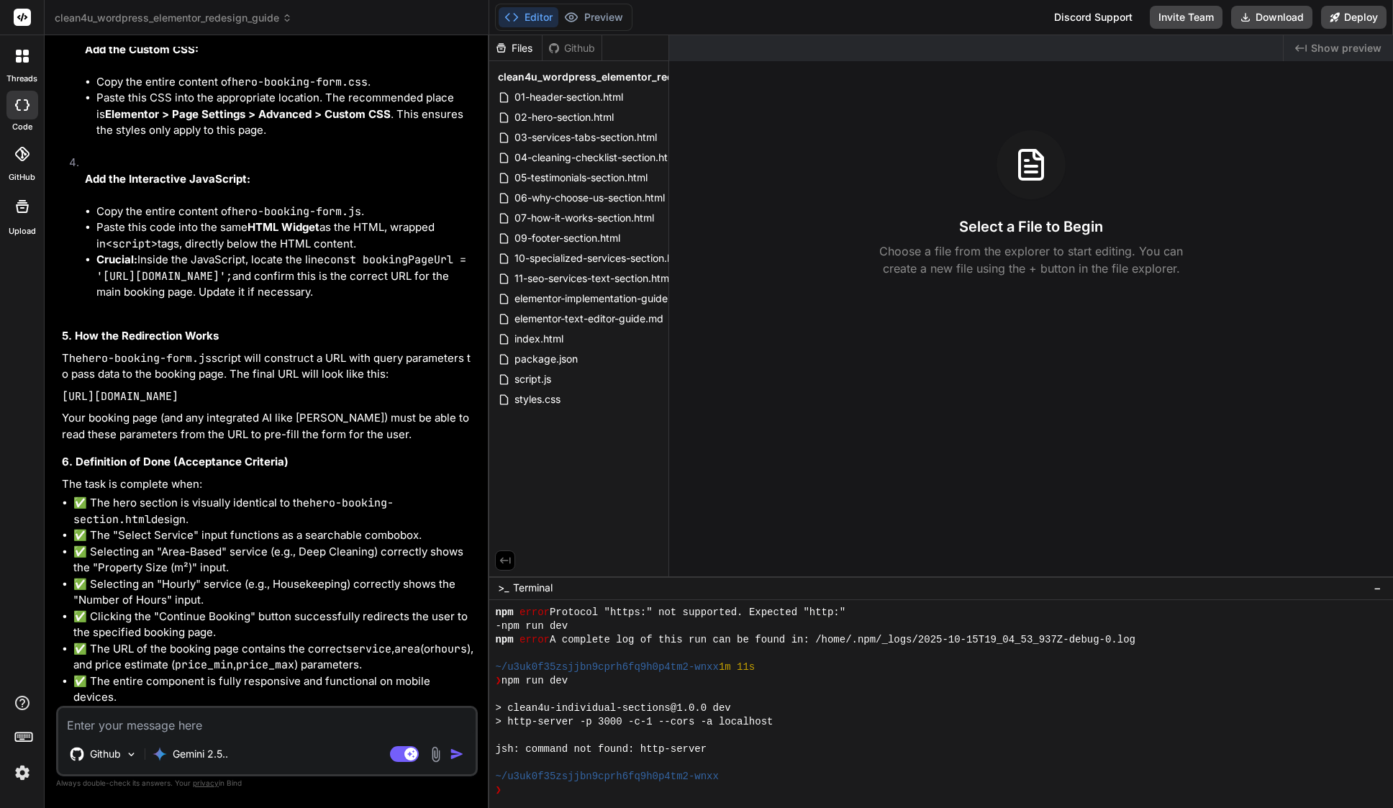
click at [214, 725] on textarea at bounding box center [266, 721] width 417 height 26
paste textarea "but I would like to have combobox with services no price , like example, some o…"
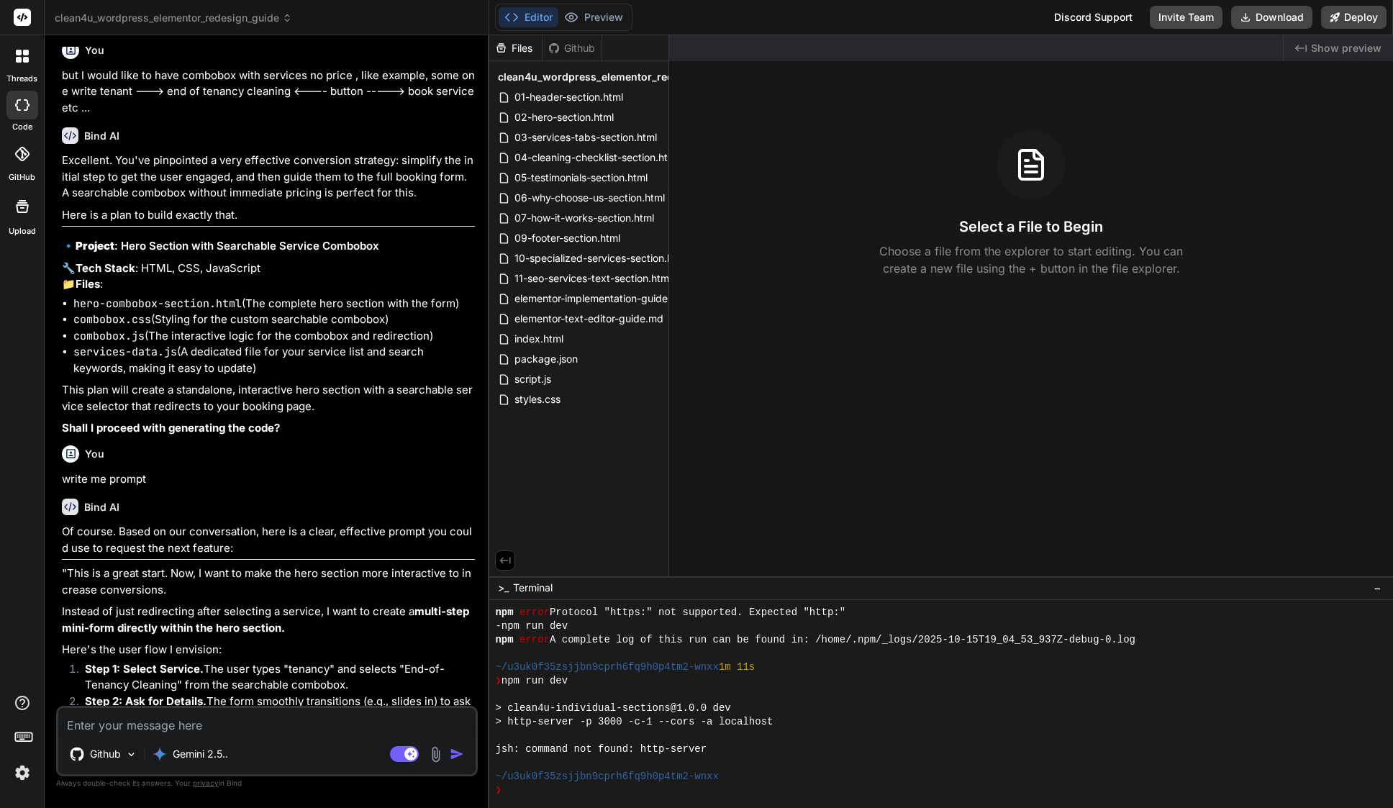
scroll to position [17467, 0]
